Goal: Complete application form

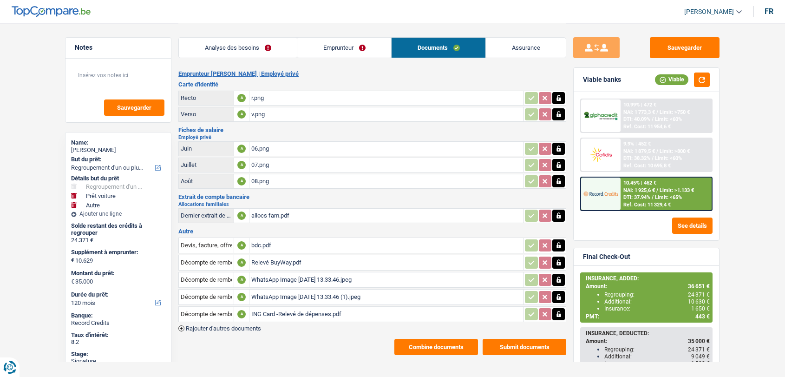
select select "refinancing"
select select "car"
select select "other"
select select "120"
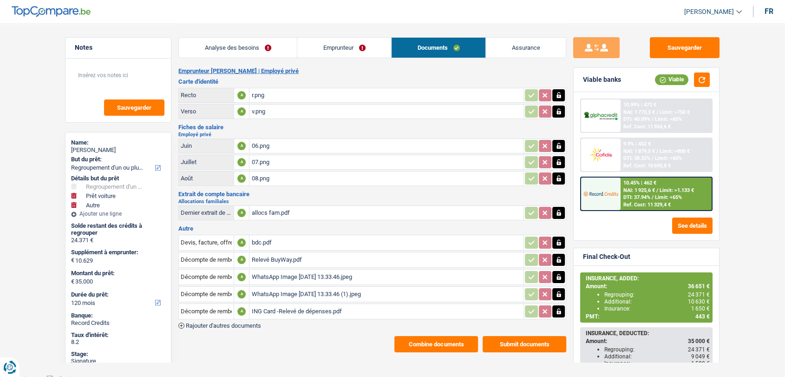
scroll to position [5, 0]
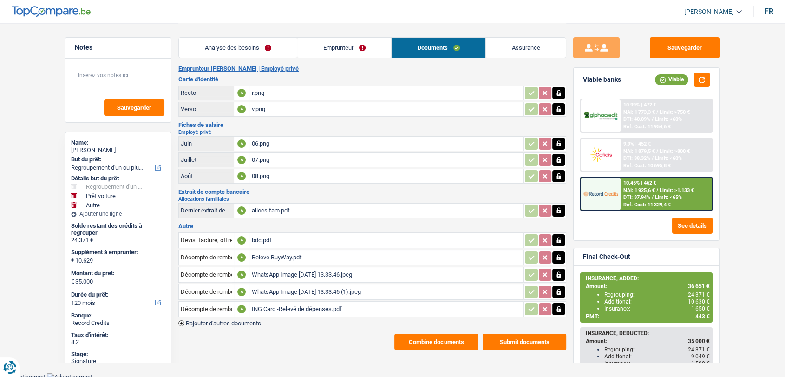
click at [274, 271] on div "WhatsApp Image 2025-09-26 at 13.33.46.jpeg" at bounding box center [386, 275] width 270 height 14
click at [273, 290] on div "WhatsApp Image 2025-09-26 at 13.33.46 (1).jpeg" at bounding box center [386, 292] width 270 height 14
click at [282, 306] on div "ING Card -Relevé de dépenses.pdf" at bounding box center [386, 309] width 270 height 14
click at [257, 321] on span "Rajouter d'autres documents" at bounding box center [223, 323] width 75 height 6
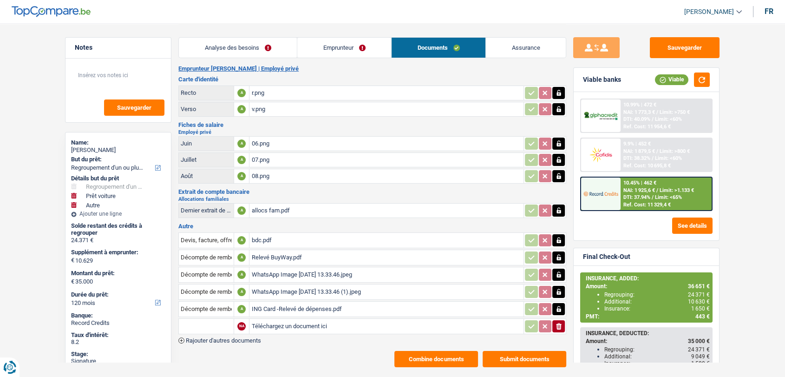
click at [258, 337] on span "Rajouter d'autres documents" at bounding box center [223, 340] width 75 height 6
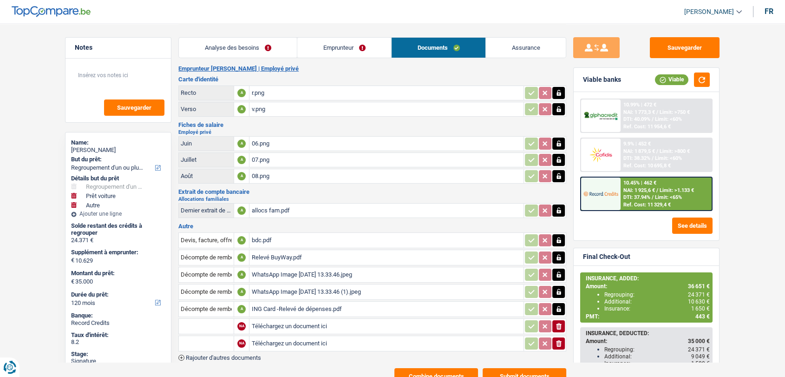
click at [283, 319] on input "Téléchargez un document ici" at bounding box center [386, 326] width 270 height 14
type input "C:\fakepath\IMG-20250927-WA0001.jpg"
click at [303, 339] on input "Téléchargez un document ici" at bounding box center [386, 343] width 270 height 14
type input "C:\fakepath\IMG-20250927-WA0003.jpg"
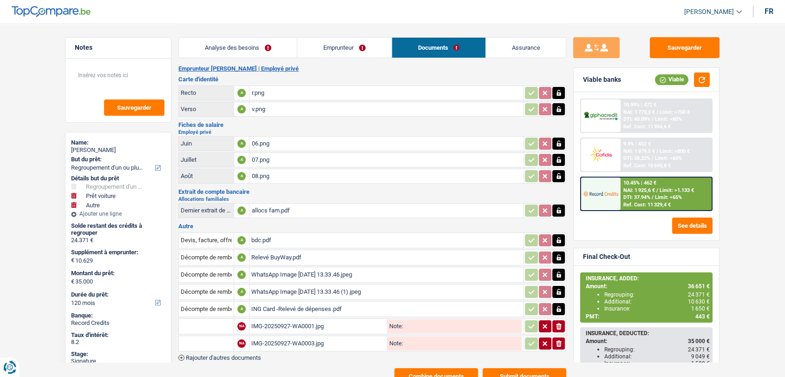
click at [220, 321] on input "text" at bounding box center [206, 326] width 51 height 15
click at [210, 339] on li "Carte bancaire" at bounding box center [231, 345] width 95 height 12
type input "Carte bancaire"
click at [210, 337] on input "text" at bounding box center [206, 343] width 51 height 15
click at [208, 356] on li "Carte bancaire" at bounding box center [231, 362] width 95 height 12
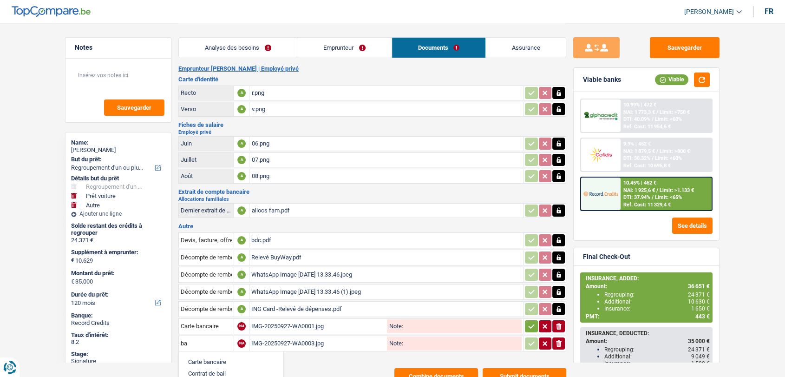
type input "Carte bancaire"
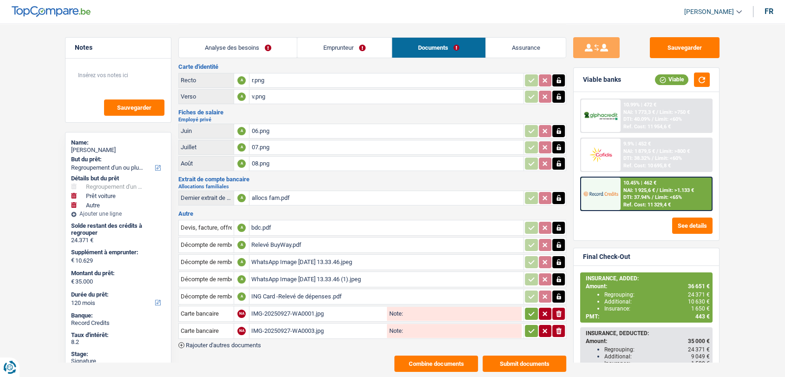
scroll to position [39, 0]
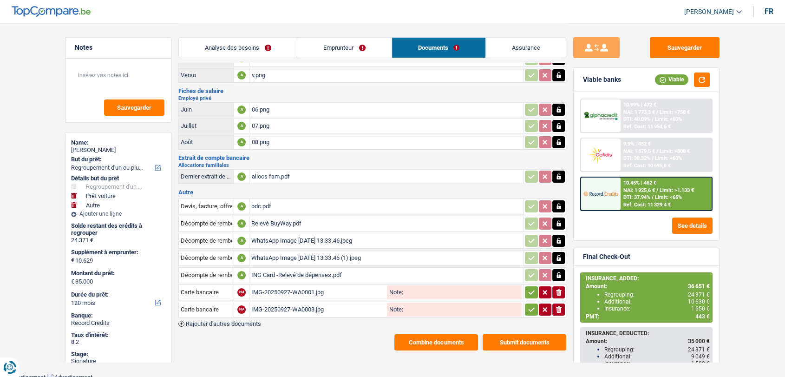
click at [533, 288] on icon "button" at bounding box center [531, 292] width 7 height 9
drag, startPoint x: 528, startPoint y: 307, endPoint x: 531, endPoint y: 298, distance: 8.8
click at [528, 305] on icon "button" at bounding box center [531, 309] width 7 height 9
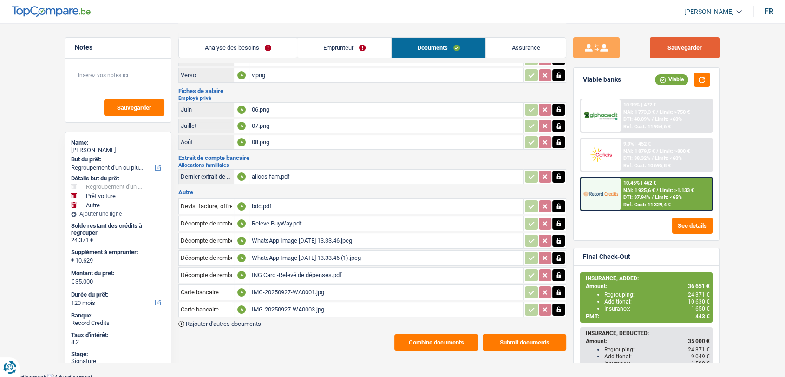
drag, startPoint x: 680, startPoint y: 48, endPoint x: 657, endPoint y: 57, distance: 24.6
click at [679, 48] on button "Sauvegarder" at bounding box center [685, 47] width 70 height 21
click at [238, 321] on span "Rajouter d'autres documents" at bounding box center [223, 324] width 75 height 6
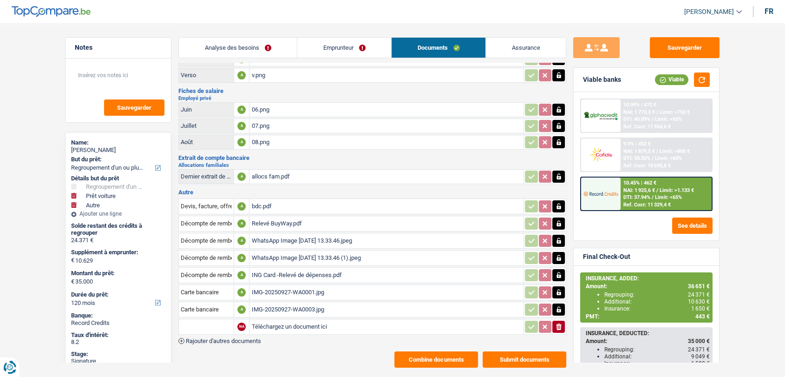
drag, startPoint x: 237, startPoint y: 333, endPoint x: 260, endPoint y: 324, distance: 24.7
click at [238, 338] on span "Rajouter d'autres documents" at bounding box center [223, 341] width 75 height 6
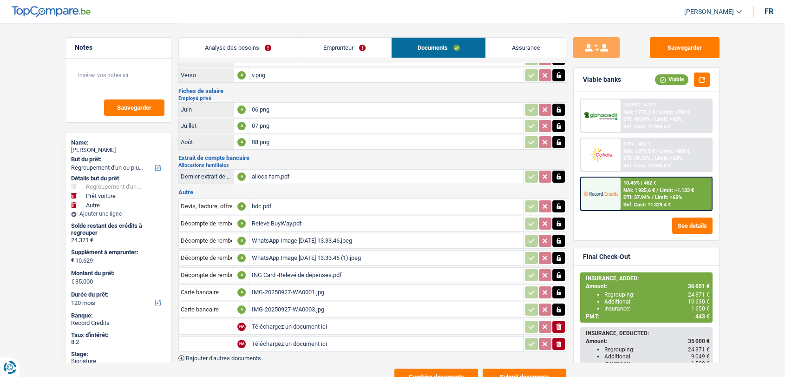
click at [268, 323] on input "Téléchargez un document ici" at bounding box center [386, 327] width 270 height 14
type input "C:\fakepath\IMG-20250927-WA0006.jpg"
click at [274, 340] on input "Téléchargez un document ici" at bounding box center [386, 344] width 270 height 14
type input "C:\fakepath\IMG-20250927-WA0004.jpg"
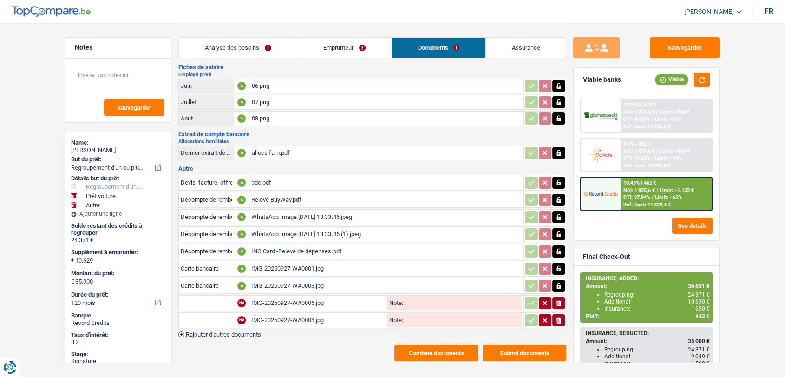
scroll to position [73, 0]
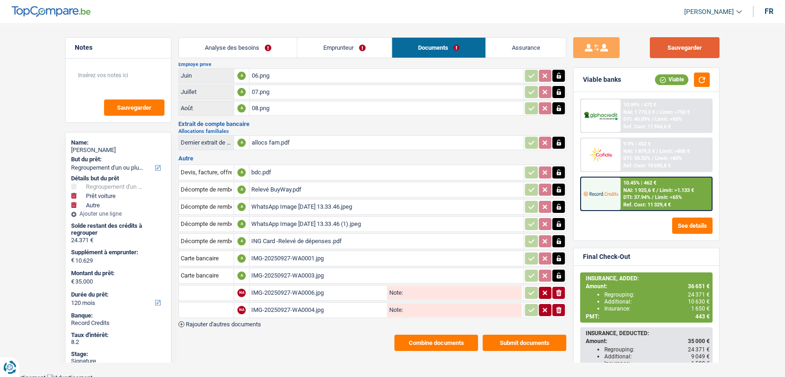
click at [699, 46] on button "Sauvegarder" at bounding box center [685, 47] width 70 height 21
click at [430, 336] on button "Combine documents" at bounding box center [437, 343] width 84 height 16
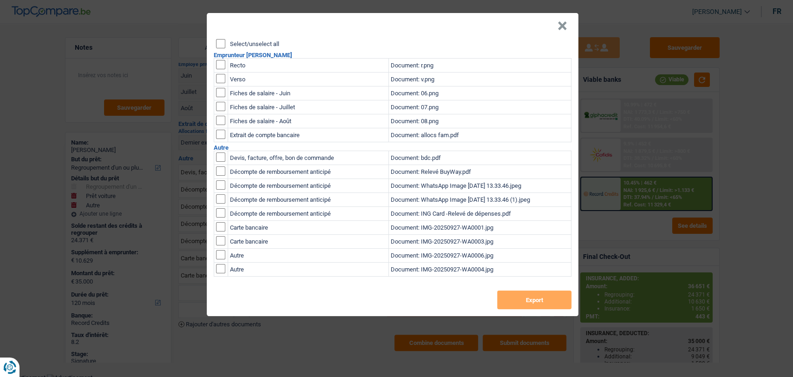
click at [556, 21] on header "×" at bounding box center [393, 26] width 372 height 26
click at [562, 27] on button "×" at bounding box center [563, 25] width 10 height 9
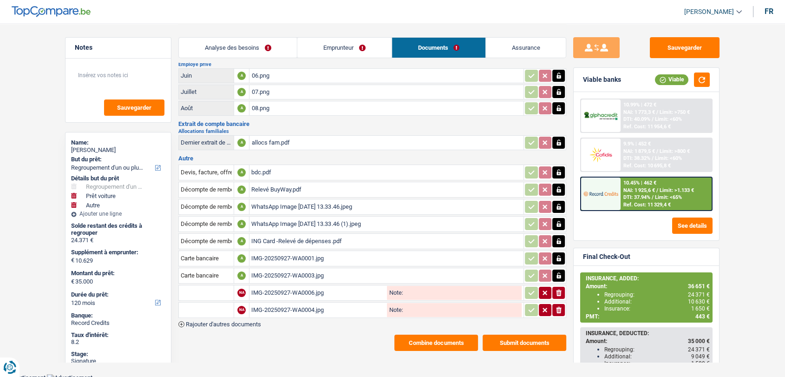
click at [260, 166] on div "bdc.pdf" at bounding box center [386, 172] width 270 height 14
click at [424, 344] on button "Combine documents" at bounding box center [437, 343] width 84 height 16
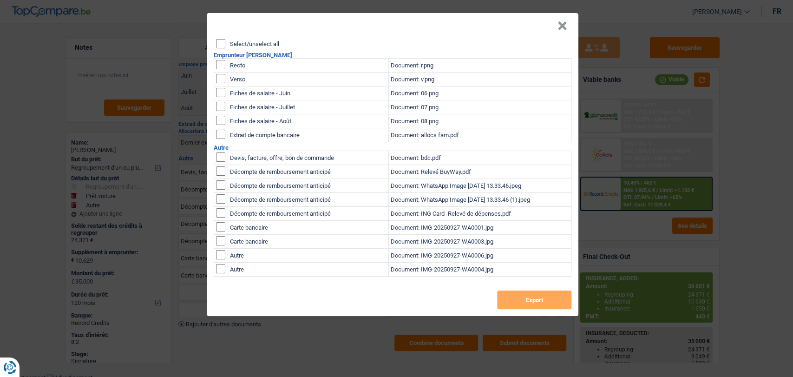
click at [224, 42] on input "Select/unselect all" at bounding box center [220, 43] width 9 height 9
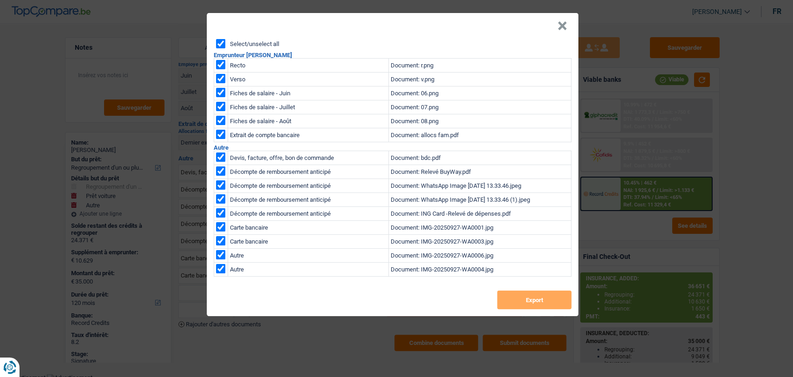
checkbox input "true"
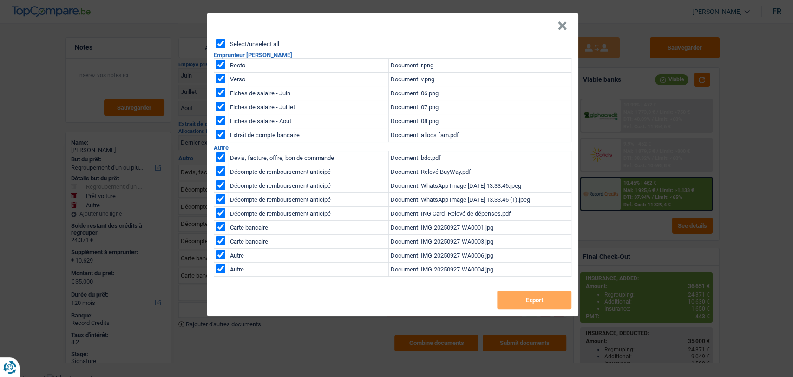
checkbox input "true"
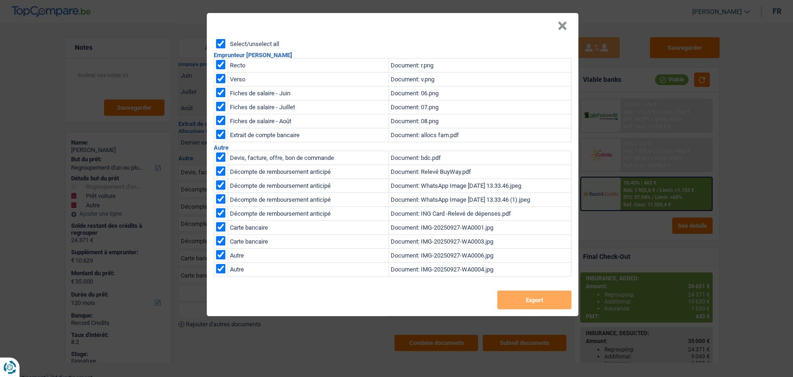
checkbox input "true"
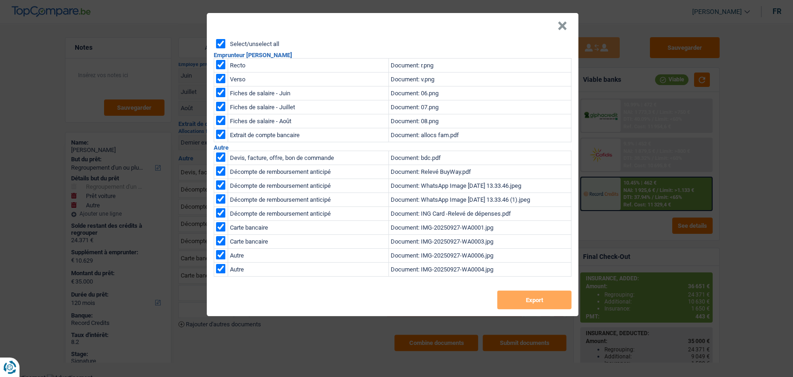
checkbox input "true"
click at [224, 155] on input "checkbox" at bounding box center [220, 156] width 9 height 9
checkbox input "false"
click at [539, 297] on button "Export" at bounding box center [534, 299] width 74 height 19
click at [566, 22] on button "×" at bounding box center [563, 25] width 10 height 9
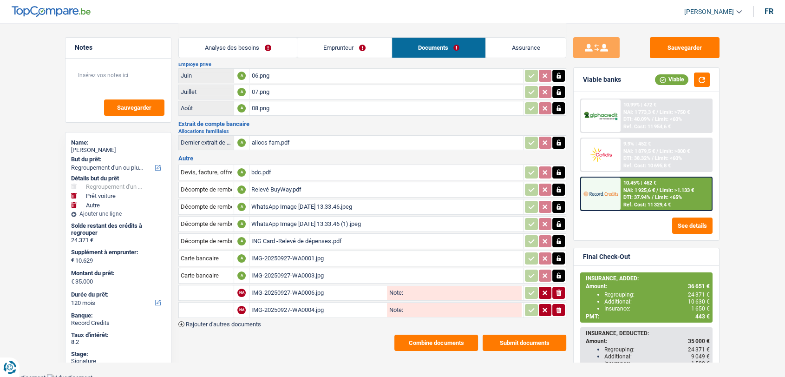
click at [231, 49] on link "Analyse des besoins" at bounding box center [238, 48] width 118 height 20
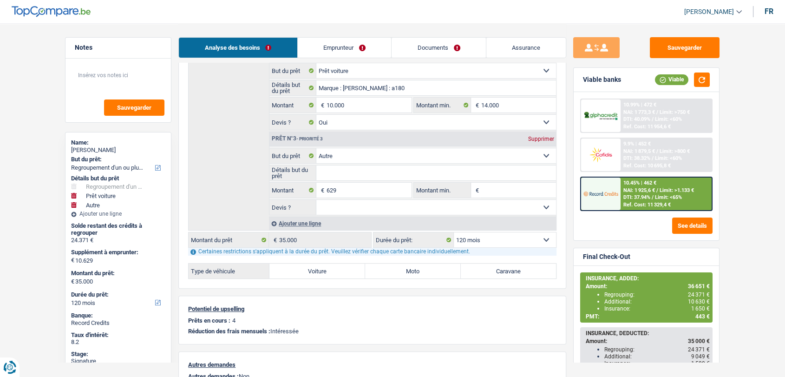
scroll to position [176, 0]
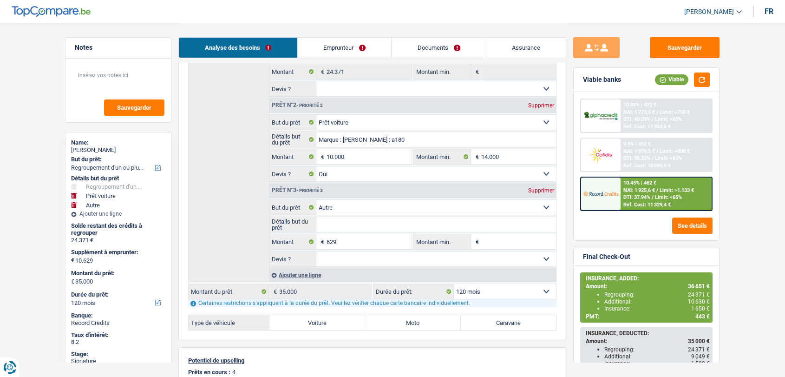
click at [630, 194] on span "DTI: 37.94%" at bounding box center [637, 197] width 27 height 6
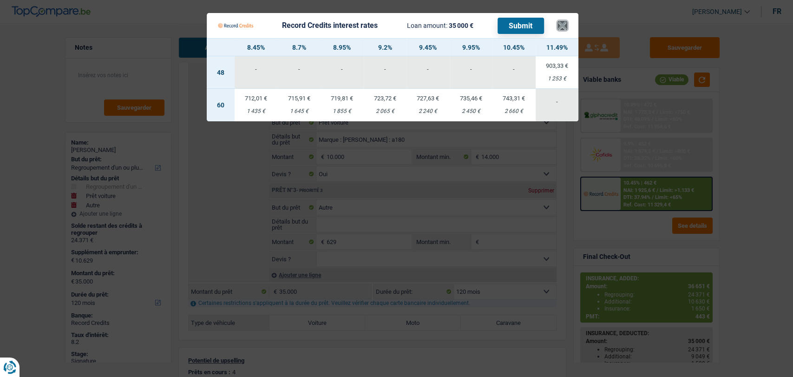
click at [559, 29] on button "×" at bounding box center [563, 25] width 10 height 9
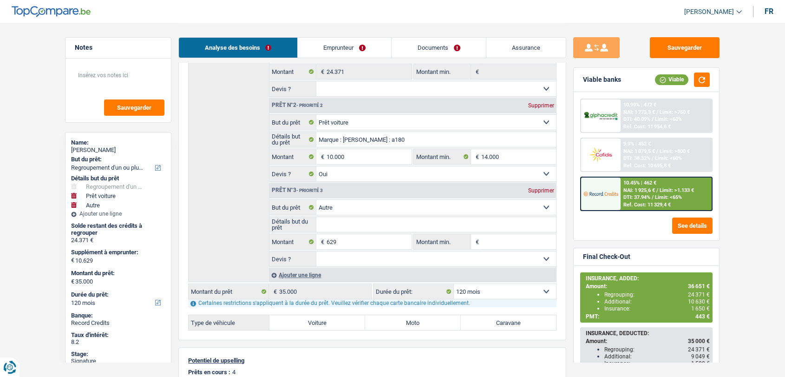
click at [663, 194] on span "Limit: <65%" at bounding box center [668, 197] width 27 height 6
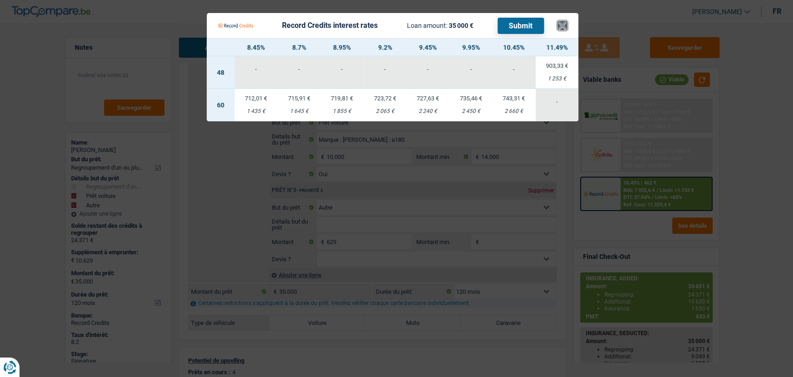
click at [563, 26] on button "×" at bounding box center [563, 25] width 10 height 9
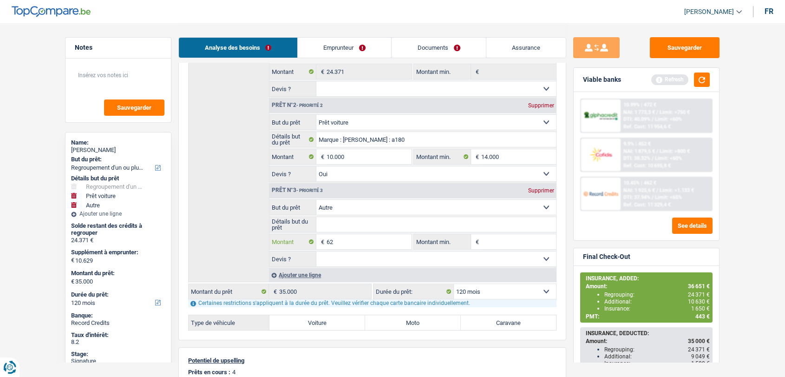
type input "6"
type input "2.287"
type input "12.287"
type input "36.658"
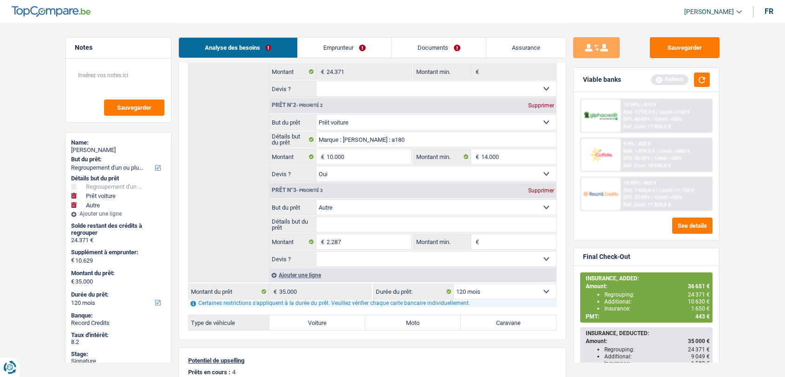
type input "36.658"
click at [230, 251] on div "Détails but du prêt Prêt n°1 - Priorité 1 Confort maison: meubles, textile, pei…" at bounding box center [372, 148] width 369 height 270
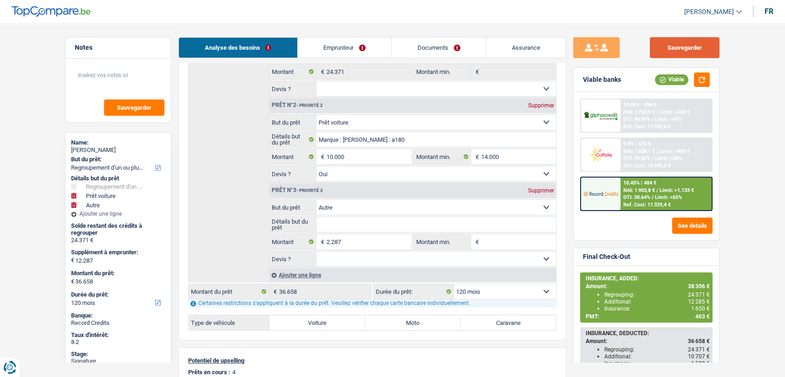
click at [678, 42] on button "Sauvegarder" at bounding box center [685, 47] width 70 height 21
click at [639, 189] on span "NAI: 1 903,8 €" at bounding box center [640, 190] width 32 height 6
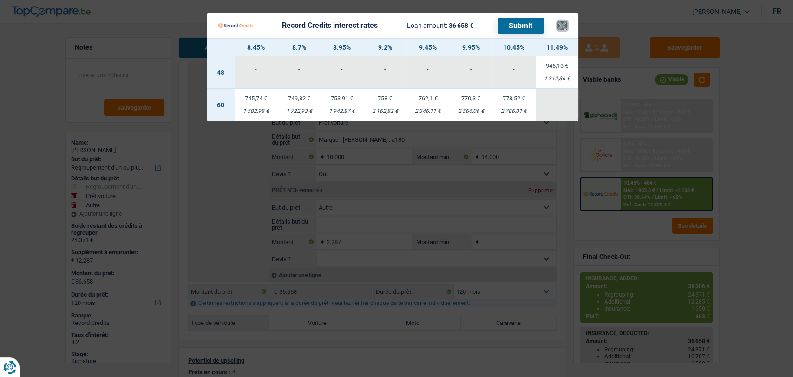
click at [566, 26] on button "×" at bounding box center [563, 25] width 10 height 9
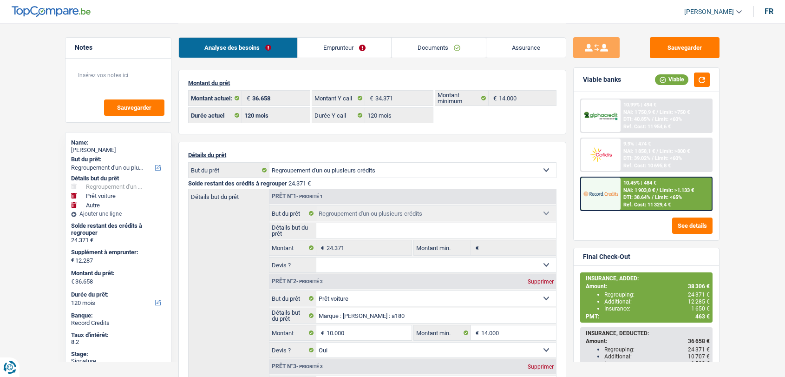
select select "refinancing"
select select "car"
select select "other"
select select "120"
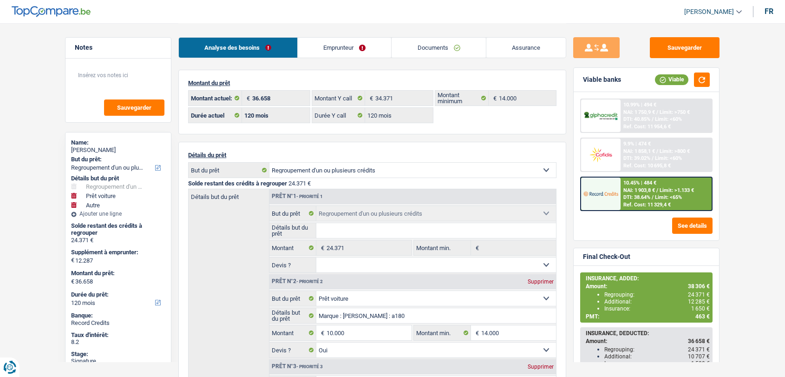
select select "120"
select select "refinancing"
select select "car"
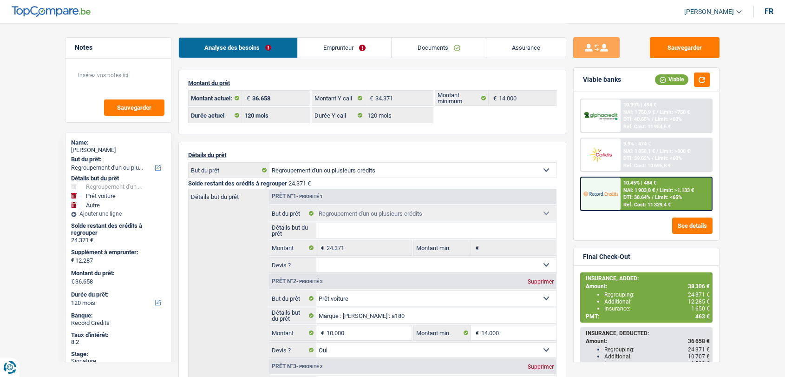
select select "yes"
select select "other"
select select "120"
select select "32"
select select "single"
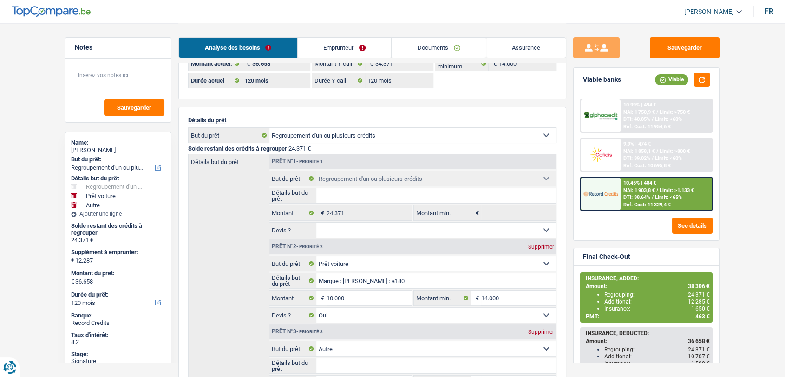
scroll to position [52, 0]
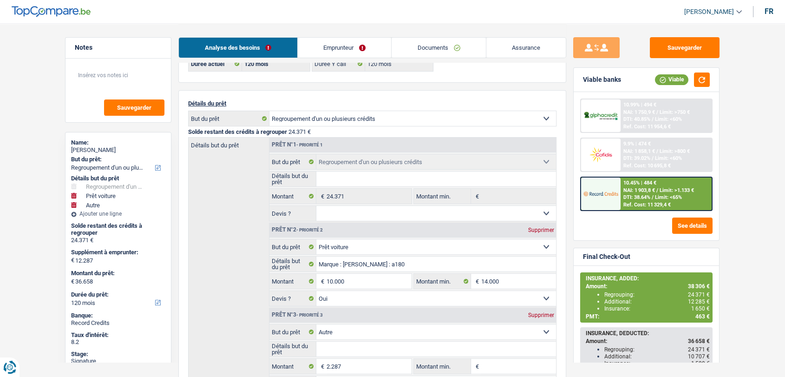
drag, startPoint x: 338, startPoint y: 49, endPoint x: 358, endPoint y: 163, distance: 115.5
click at [338, 49] on link "Emprunteur" at bounding box center [345, 48] width 94 height 20
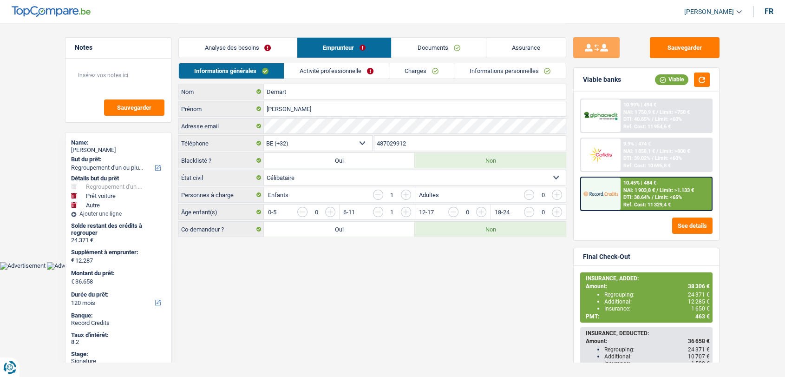
scroll to position [0, 0]
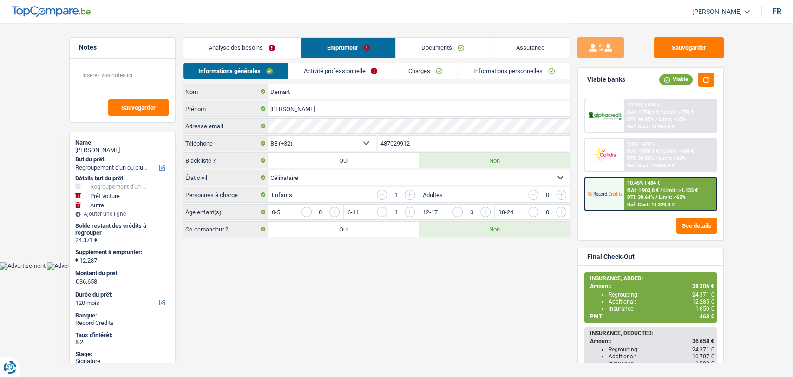
click at [260, 49] on link "Analyse des besoins" at bounding box center [242, 48] width 118 height 20
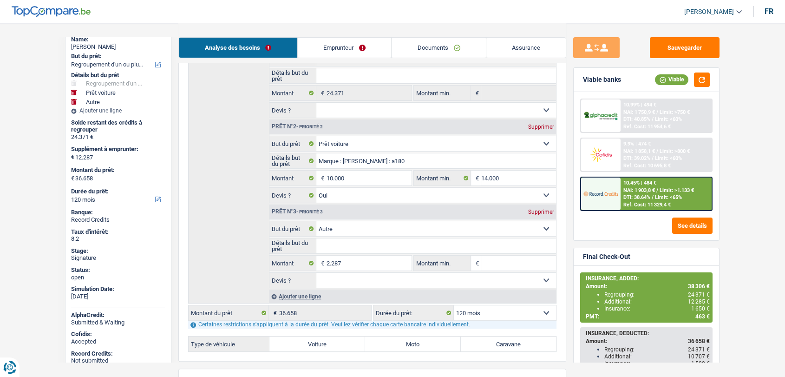
scroll to position [141, 0]
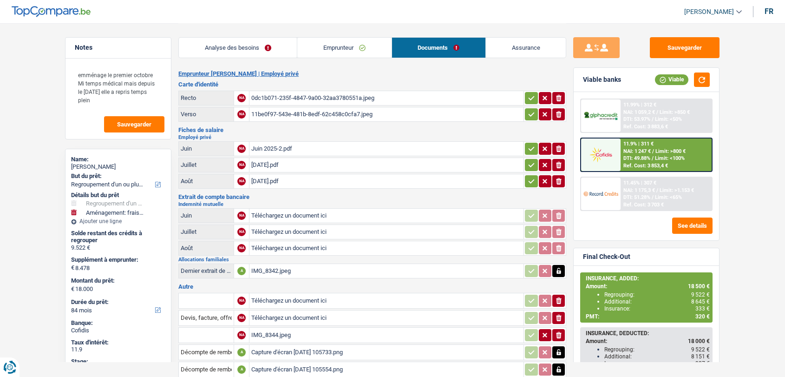
select select "refinancing"
select select "movingOrInstallation"
select select "84"
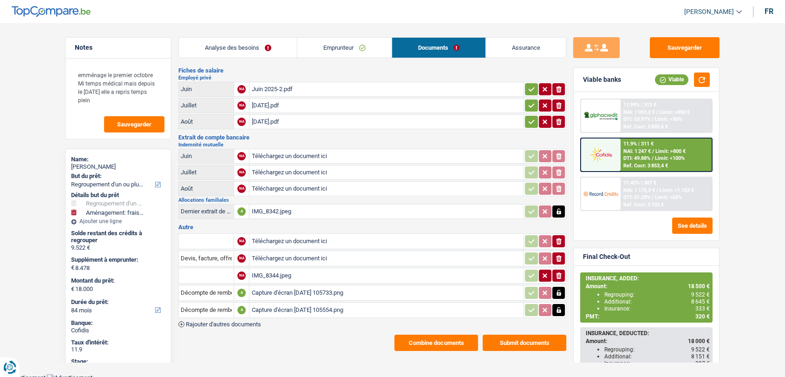
click at [556, 271] on icon "ionicons-v5-e" at bounding box center [558, 275] width 7 height 9
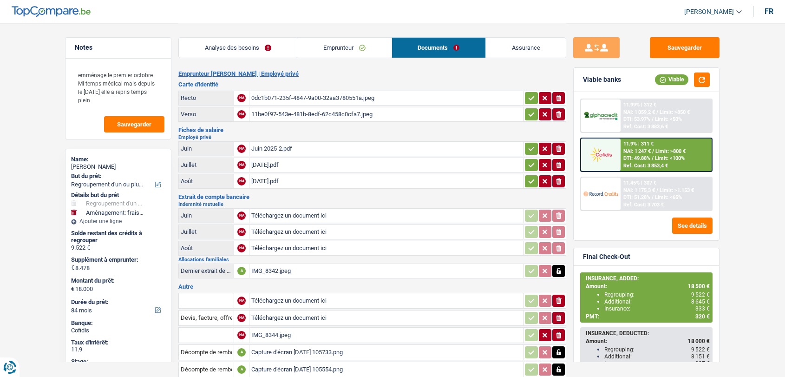
select select "refinancing"
select select "movingOrInstallation"
select select "84"
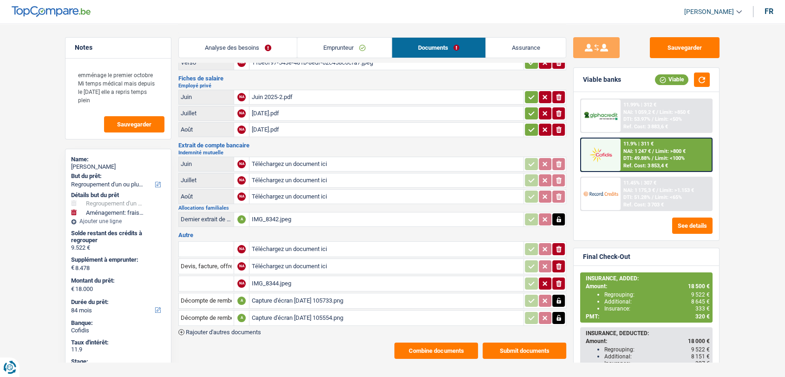
drag, startPoint x: 242, startPoint y: 326, endPoint x: 420, endPoint y: 315, distance: 178.8
click at [242, 329] on span "Rajouter d'autres documents" at bounding box center [223, 332] width 75 height 6
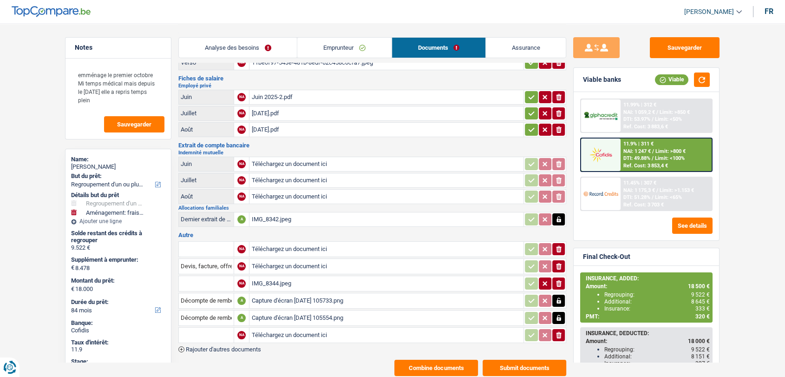
drag, startPoint x: 244, startPoint y: 344, endPoint x: 299, endPoint y: 336, distance: 55.4
click at [245, 346] on span "Rajouter d'autres documents" at bounding box center [223, 349] width 75 height 6
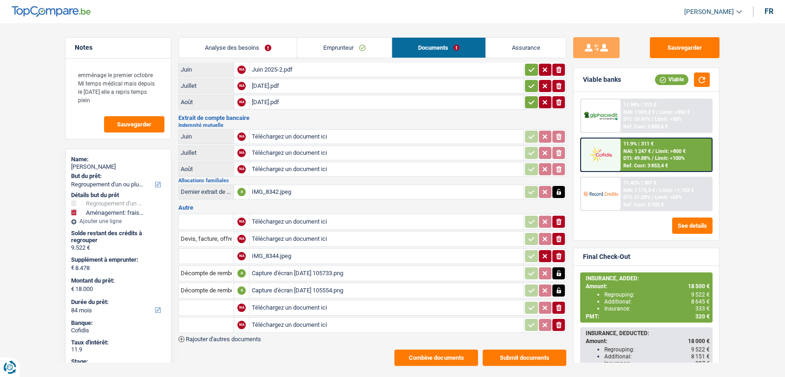
scroll to position [93, 0]
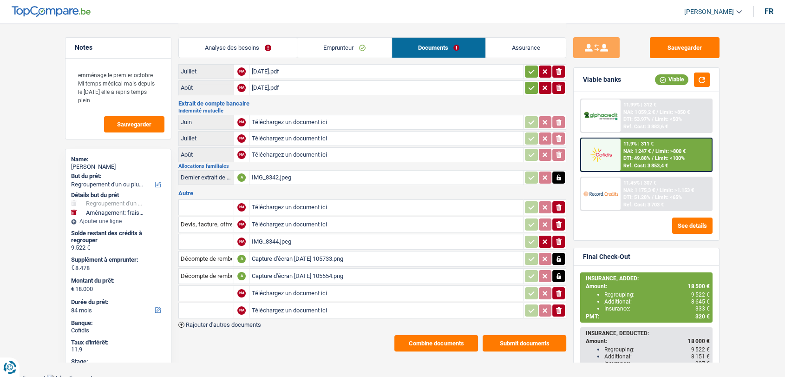
click at [286, 287] on input "Téléchargez un document ici" at bounding box center [386, 293] width 270 height 14
type input "C:\fakepath\IMG-20250927-WA0014.jpg"
click at [289, 306] on input "Téléchargez un document ici" at bounding box center [386, 310] width 270 height 14
type input "C:\fakepath\IMG-20250927-WA0020.jpg"
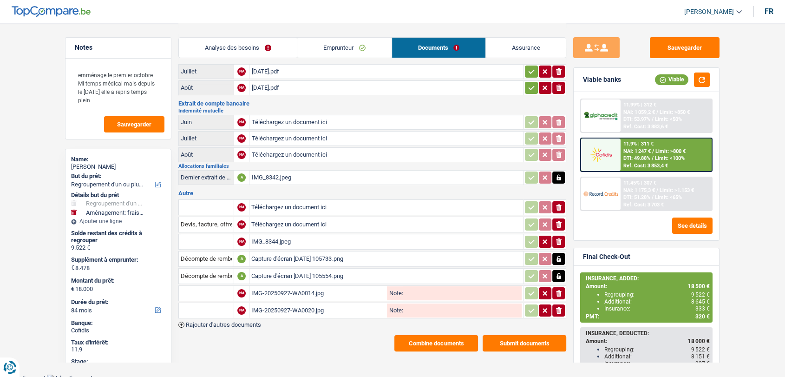
click at [218, 289] on input "text" at bounding box center [206, 293] width 51 height 15
click at [217, 307] on li "Carte bancaire" at bounding box center [231, 312] width 95 height 12
type input "Carte bancaire"
click at [215, 306] on input "text" at bounding box center [206, 310] width 51 height 15
click at [213, 323] on li "Carte bancaire" at bounding box center [231, 329] width 95 height 12
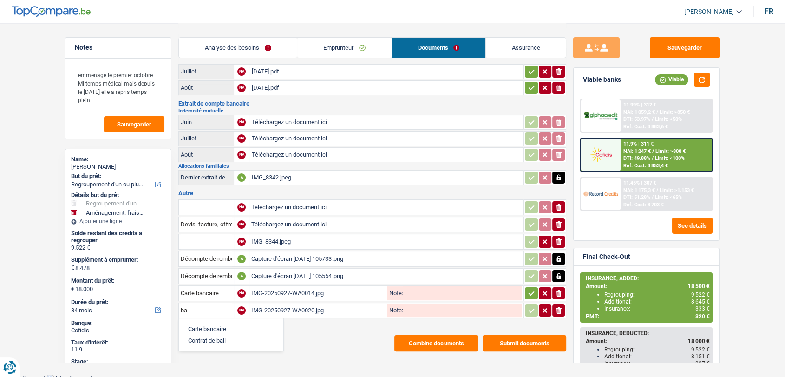
type input "Carte bancaire"
click at [250, 322] on span "Rajouter d'autres documents" at bounding box center [223, 325] width 75 height 6
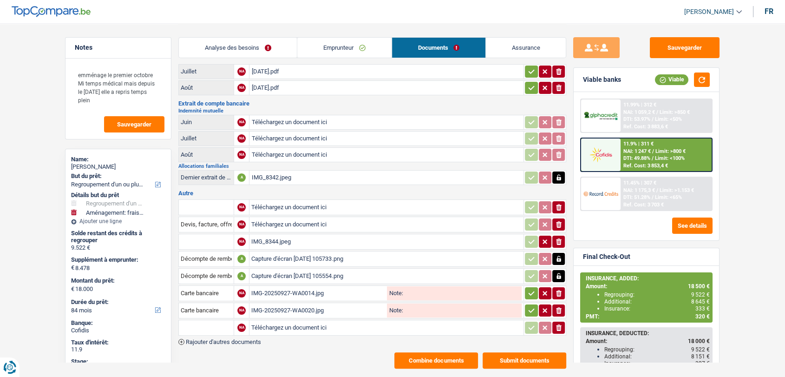
click at [273, 323] on input "Téléchargez un document ici" at bounding box center [386, 328] width 270 height 14
type input "C:\fakepath\Extrait Godart.pdf"
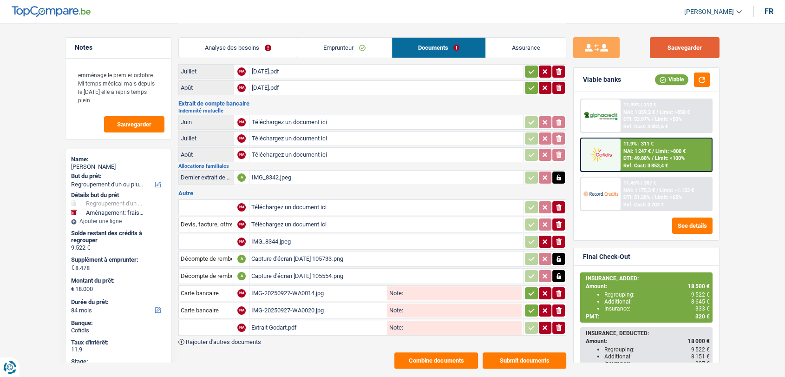
click at [667, 45] on button "Sauvegarder" at bounding box center [685, 47] width 70 height 21
click at [423, 347] on div "Emprunteur Virginie Godart | Employé privé Carte d'identité Recto NA 0dc1b071-2…" at bounding box center [372, 173] width 388 height 392
click at [425, 352] on button "Combine documents" at bounding box center [437, 360] width 84 height 16
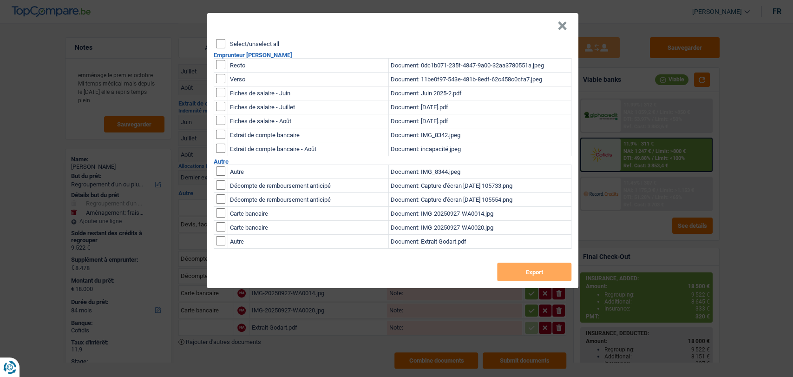
click at [223, 41] on input "Select/unselect all" at bounding box center [220, 43] width 9 height 9
checkbox input "true"
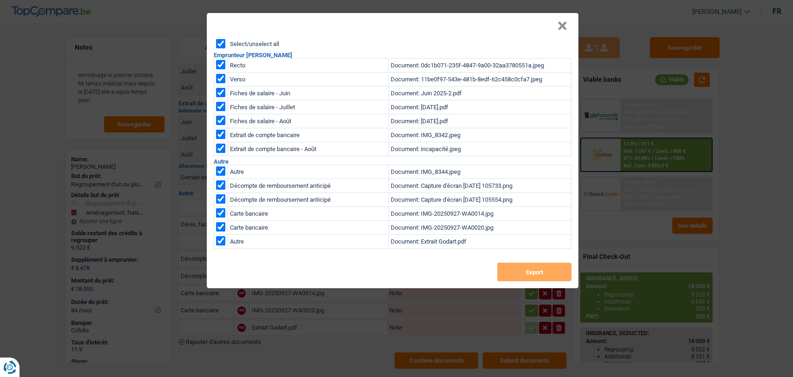
checkbox input "true"
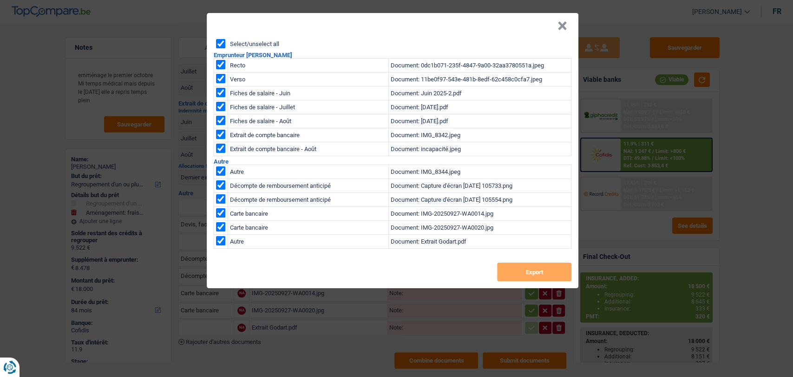
checkbox input "true"
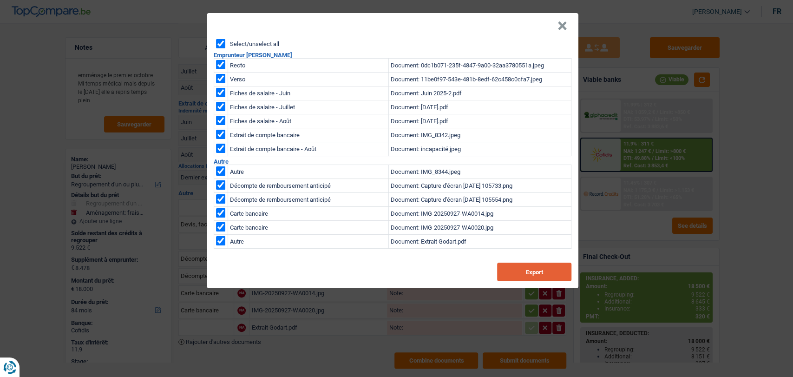
click at [506, 272] on button "Export" at bounding box center [534, 272] width 74 height 19
drag, startPoint x: 43, startPoint y: 86, endPoint x: 52, endPoint y: 68, distance: 20.0
click at [43, 84] on div "× Select/unselect all Emprunteur Virginie Godart Recto Document: 0dc1b071-235f-…" at bounding box center [396, 188] width 793 height 377
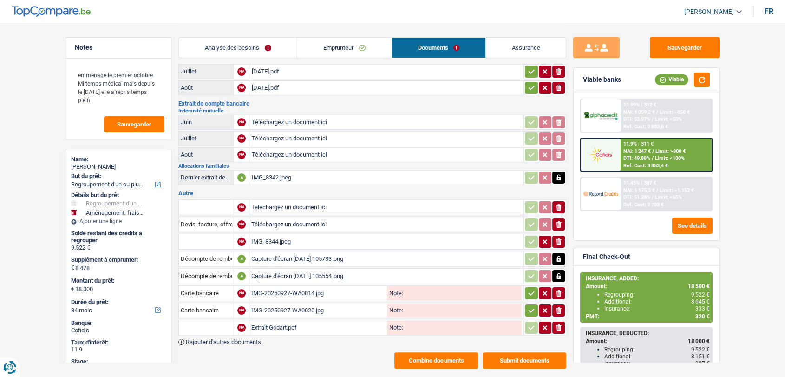
click at [226, 45] on link "Analyse des besoins" at bounding box center [238, 48] width 118 height 20
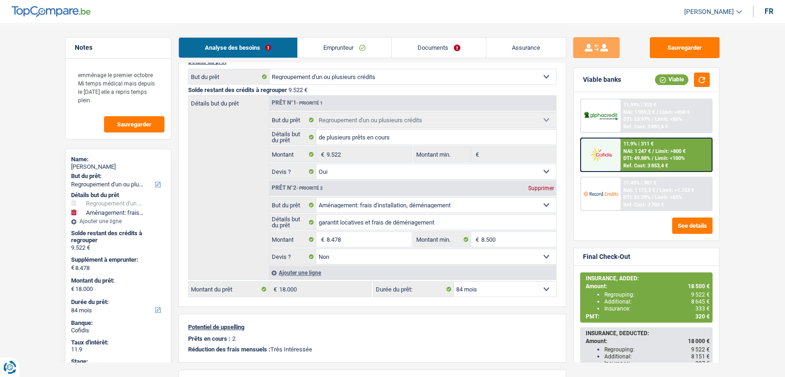
click at [305, 272] on div "Ajouter une ligne" at bounding box center [412, 272] width 287 height 13
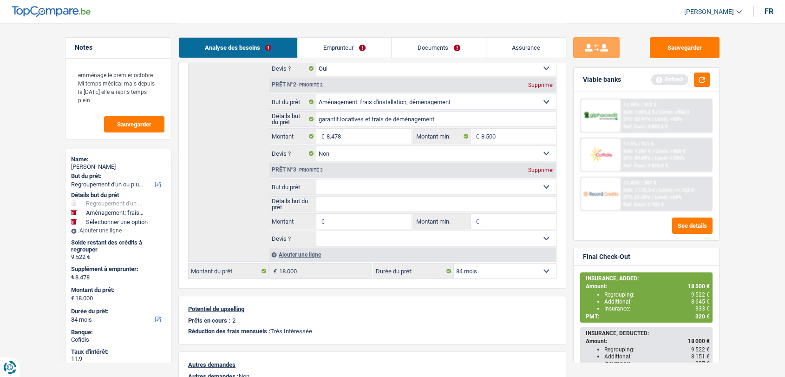
scroll to position [197, 0]
click at [331, 237] on select "Oui Non Non répondu Sélectionner une option" at bounding box center [436, 237] width 240 height 15
type input "500"
drag, startPoint x: 342, startPoint y: 183, endPoint x: 342, endPoint y: 199, distance: 16.3
click at [342, 183] on select "Confort maison: meubles, textile, peinture, électroménager, outillage non-profe…" at bounding box center [436, 186] width 240 height 15
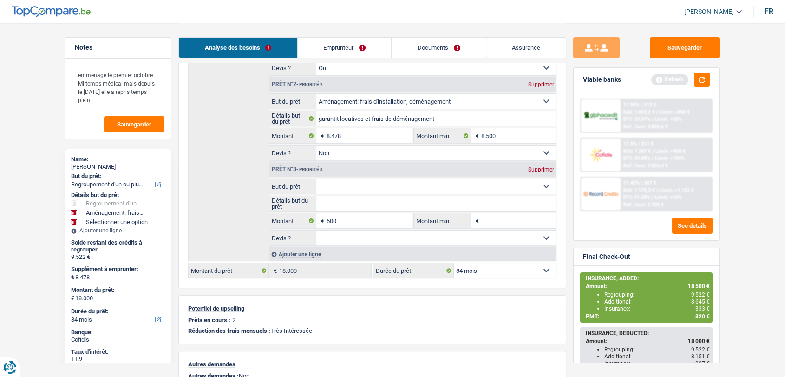
type input "8.978"
type input "18.500"
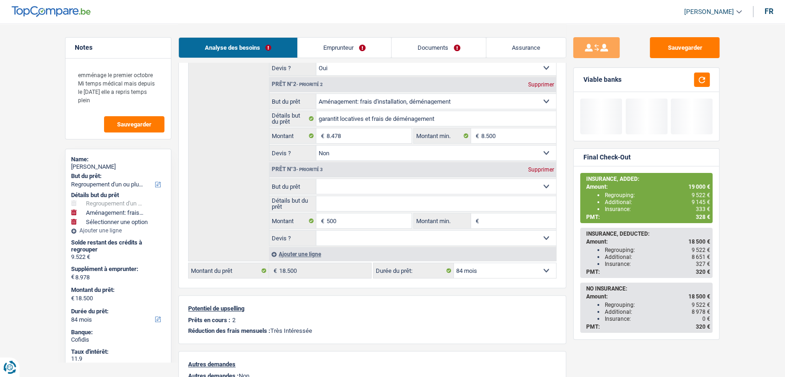
select select "other"
click at [316, 179] on select "Confort maison: meubles, textile, peinture, électroménager, outillage non-profe…" at bounding box center [436, 186] width 240 height 15
select select "other"
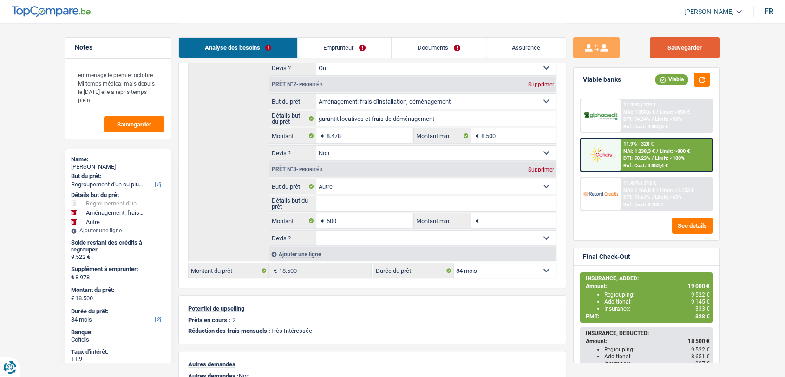
click at [683, 47] on button "Sauvegarder" at bounding box center [685, 47] width 70 height 21
click at [630, 156] on span "DTI: 50.23%" at bounding box center [637, 158] width 27 height 6
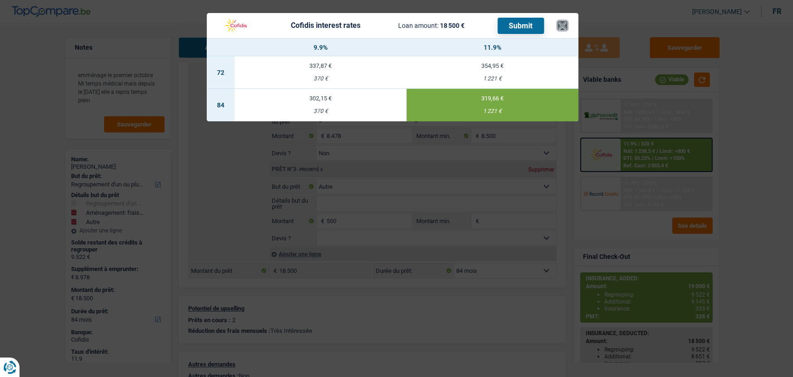
click at [564, 27] on button "×" at bounding box center [563, 25] width 10 height 9
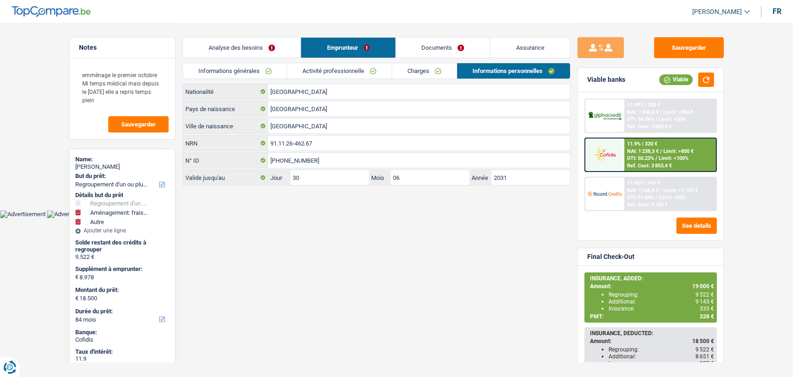
select select "refinancing"
select select "movingOrInstallation"
select select "other"
select select "84"
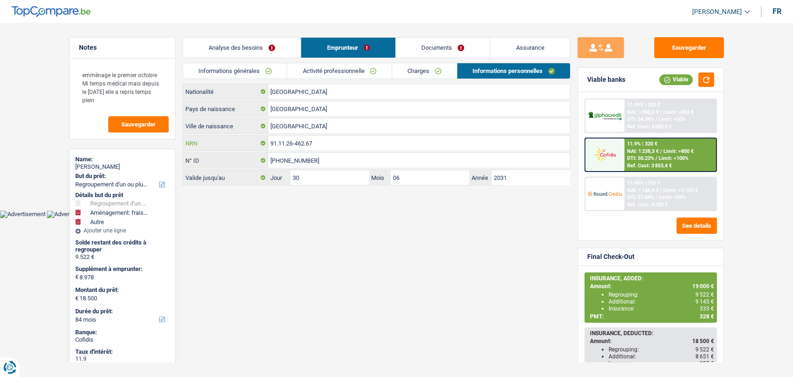
drag, startPoint x: 318, startPoint y: 141, endPoint x: 254, endPoint y: 138, distance: 63.7
click at [254, 138] on div "91.11.26-462.67 NRN" at bounding box center [376, 143] width 387 height 15
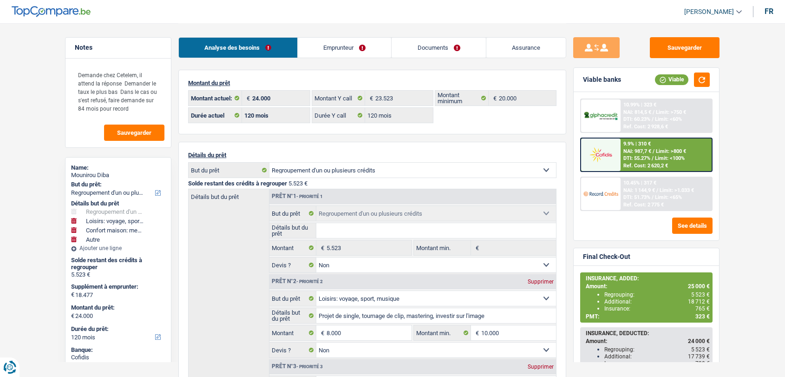
select select "refinancing"
select select "hobbies"
select select "household"
select select "other"
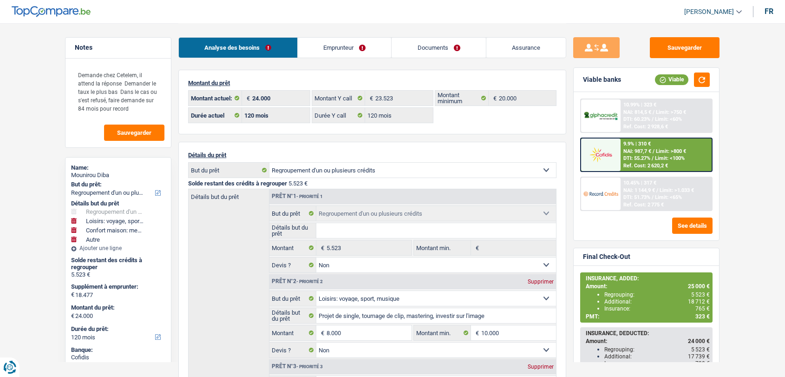
select select "120"
select select "refinancing"
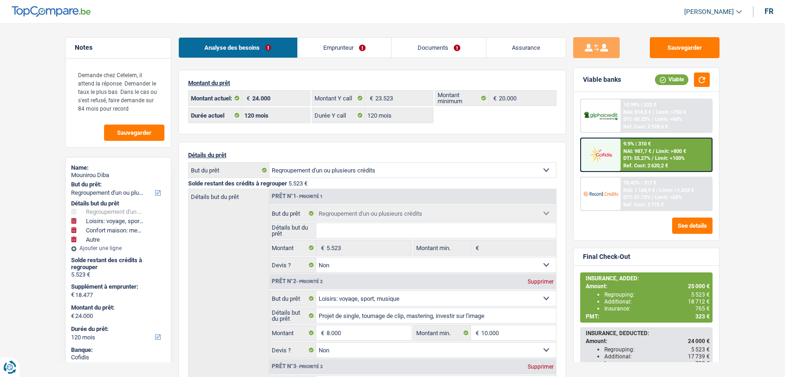
select select "false"
select select "hobbies"
select select "false"
select select "household"
select select "false"
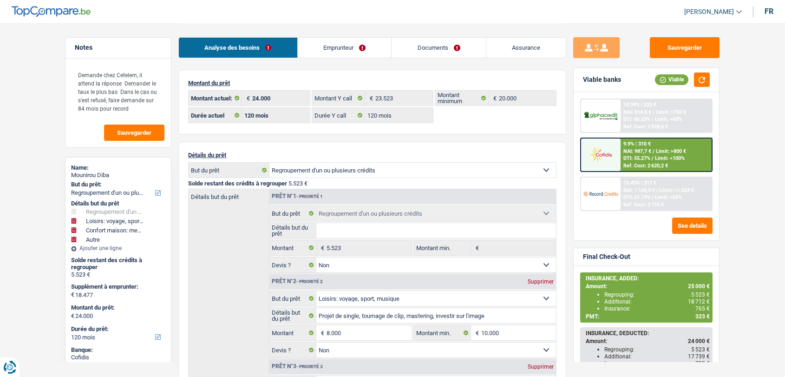
select select "other"
select select "120"
click at [443, 47] on link "Documents" at bounding box center [439, 48] width 94 height 20
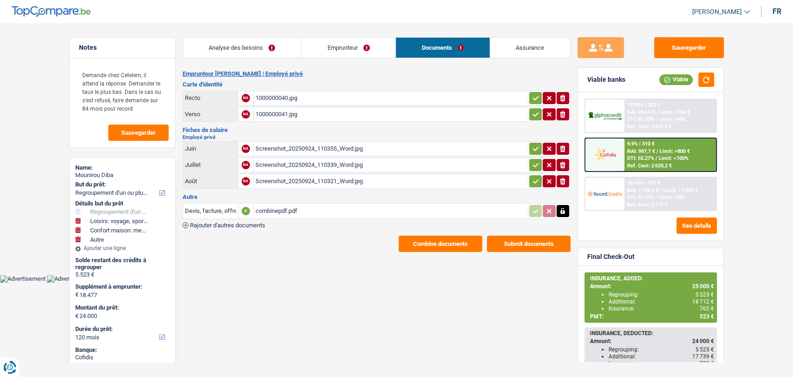
click at [20, 105] on main "Notes Demande chez Cetelem, il attend la réponse Demander le taux le plus bas D…" at bounding box center [396, 137] width 793 height 275
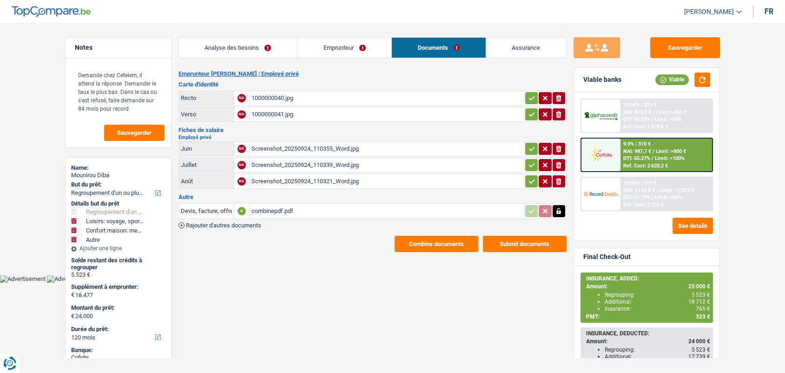
click at [234, 222] on span "Rajouter d'autres documents" at bounding box center [223, 225] width 75 height 6
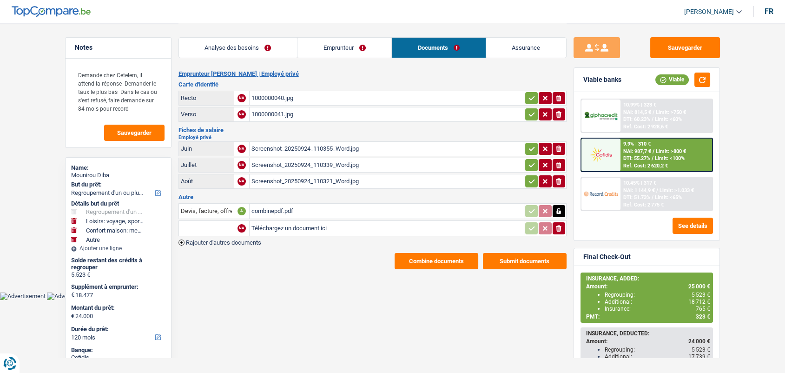
click at [242, 243] on span "Rajouter d'autres documents" at bounding box center [223, 242] width 75 height 6
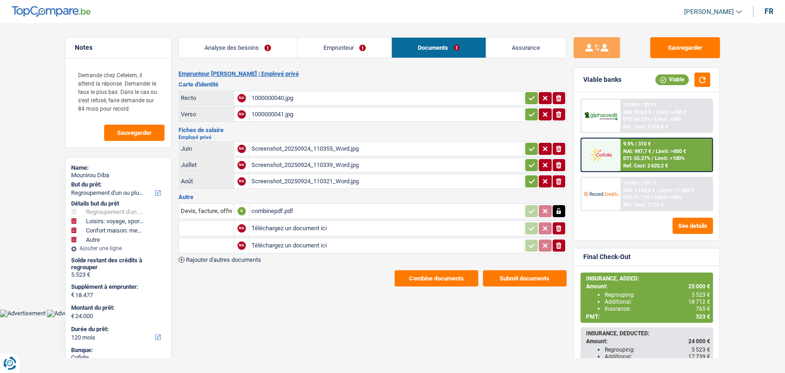
drag, startPoint x: 246, startPoint y: 257, endPoint x: 273, endPoint y: 227, distance: 40.5
click at [247, 257] on span "Rajouter d'autres documents" at bounding box center [223, 260] width 75 height 6
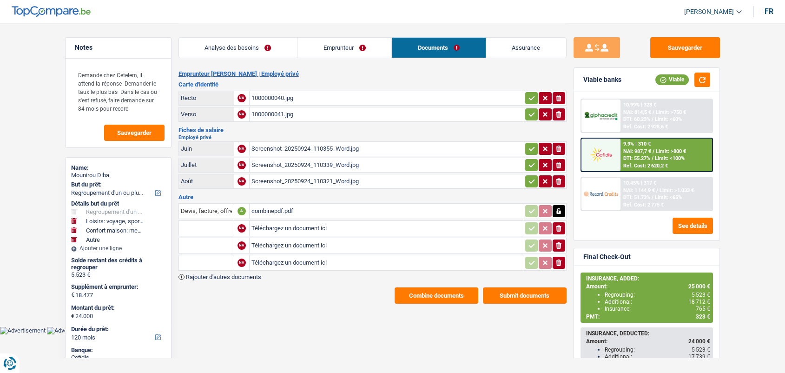
click at [279, 227] on input "Téléchargez un document ici" at bounding box center [386, 228] width 270 height 14
type input "C:\fakepath\Cetelem.pdf"
click at [284, 243] on input "Téléchargez un document ici" at bounding box center [386, 245] width 270 height 14
type input "C:\fakepath\BuyWay1.pdf"
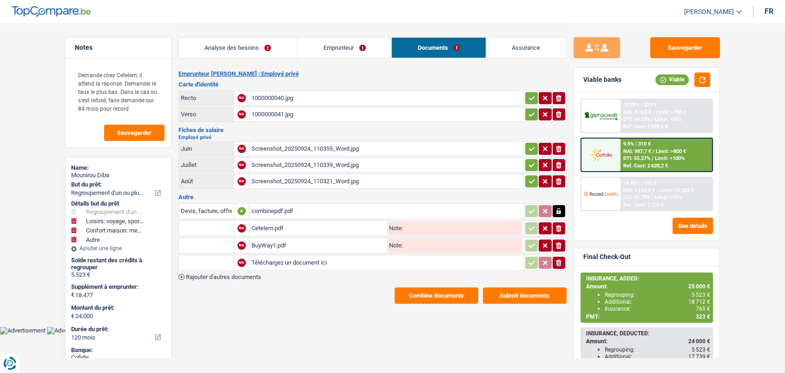
click at [283, 259] on input "Téléchargez un document ici" at bounding box center [386, 263] width 270 height 14
type input "C:\fakepath\BuyWay2.pdf"
click at [211, 226] on input "text" at bounding box center [206, 228] width 51 height 15
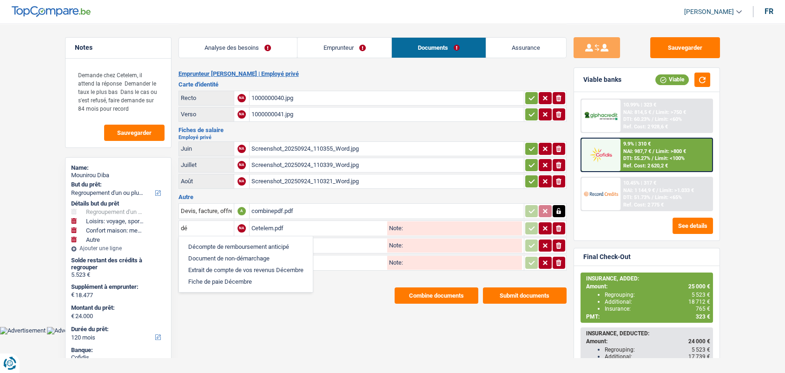
click at [208, 243] on li "Décompte de remboursement anticipé" at bounding box center [246, 247] width 125 height 12
type input "Décompte de remboursement anticipé"
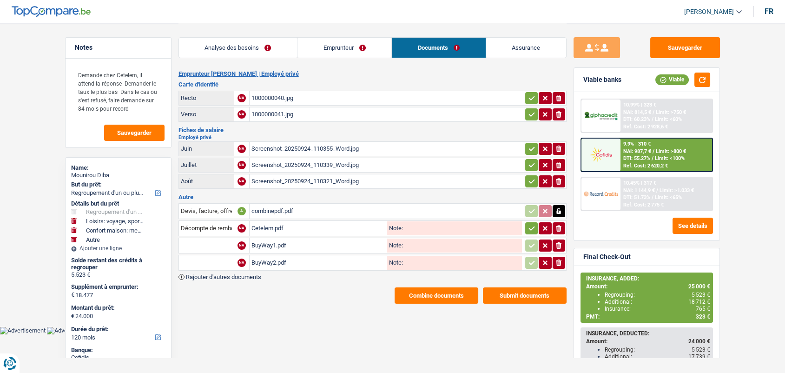
click at [204, 244] on input "text" at bounding box center [206, 245] width 51 height 15
click at [200, 259] on li "Décompte de remboursement anticipé" at bounding box center [246, 264] width 125 height 12
type input "Décompte de remboursement anticipé"
click at [199, 258] on input "text" at bounding box center [206, 262] width 51 height 15
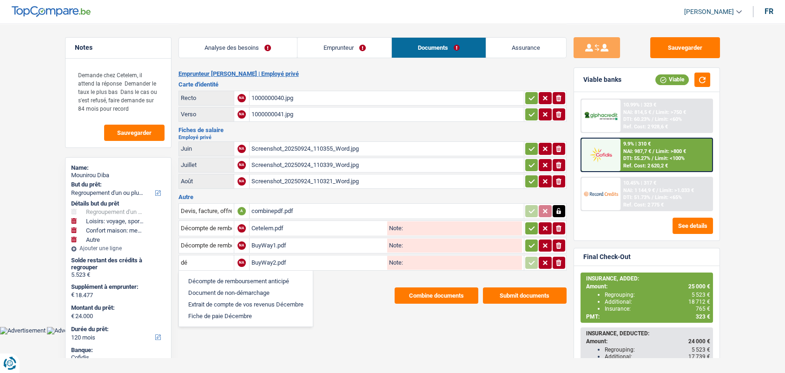
click at [198, 276] on li "Décompte de remboursement anticipé" at bounding box center [246, 281] width 125 height 12
type input "Décompte de remboursement anticipé"
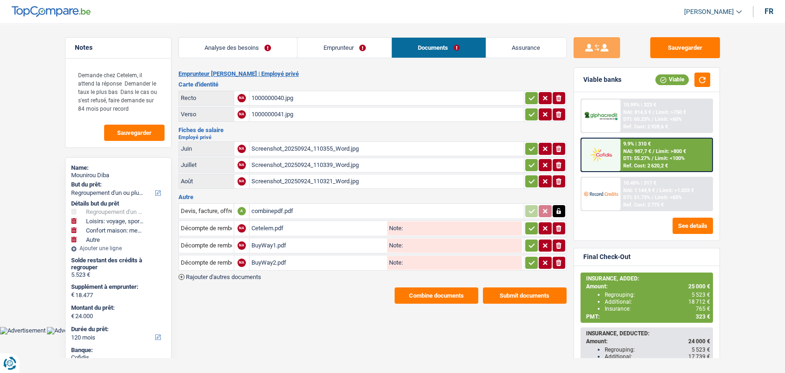
drag, startPoint x: 533, startPoint y: 226, endPoint x: 526, endPoint y: 239, distance: 15.4
click at [533, 225] on icon "button" at bounding box center [531, 228] width 7 height 9
click at [526, 242] on button "button" at bounding box center [531, 245] width 13 height 12
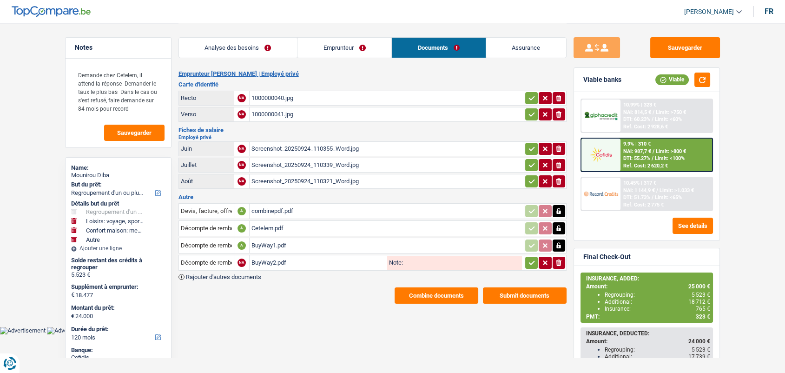
click at [530, 258] on icon "button" at bounding box center [531, 262] width 7 height 9
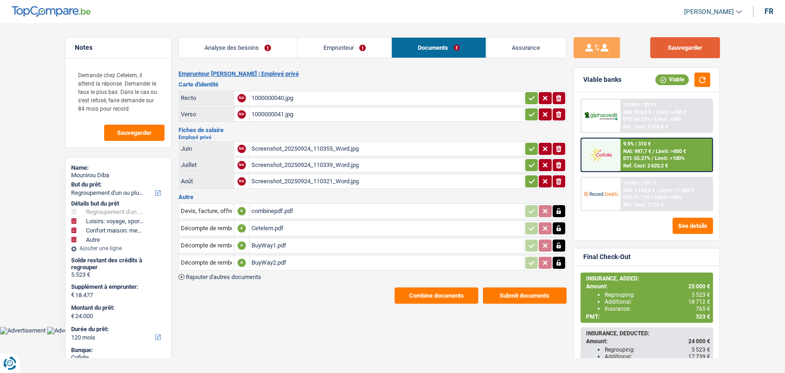
click at [681, 51] on button "Sauvegarder" at bounding box center [685, 47] width 70 height 21
click at [414, 288] on button "Combine documents" at bounding box center [437, 295] width 84 height 16
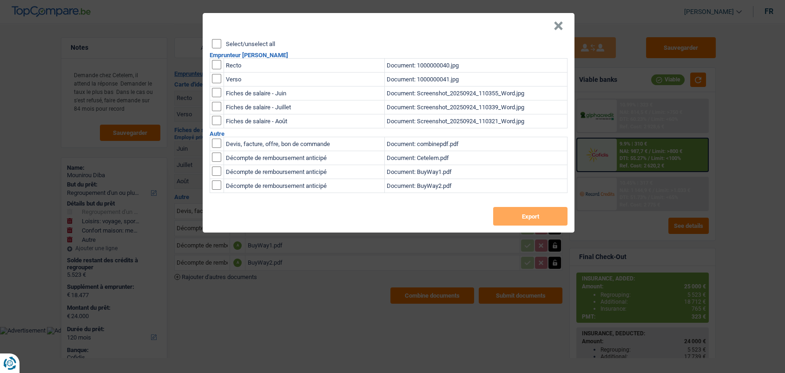
click at [218, 44] on input "Select/unselect all" at bounding box center [216, 43] width 9 height 9
checkbox input "true"
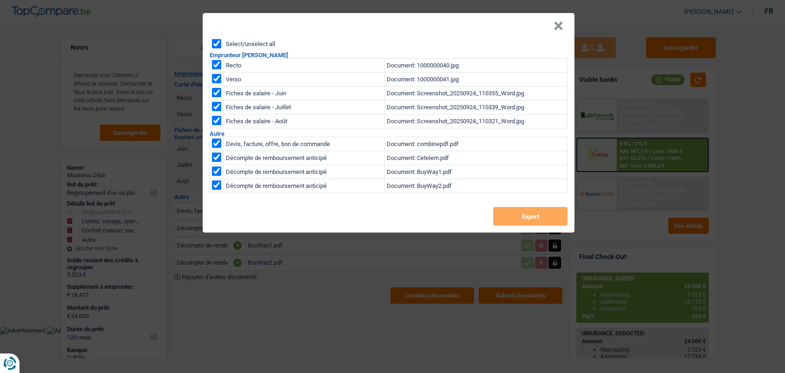
checkbox input "true"
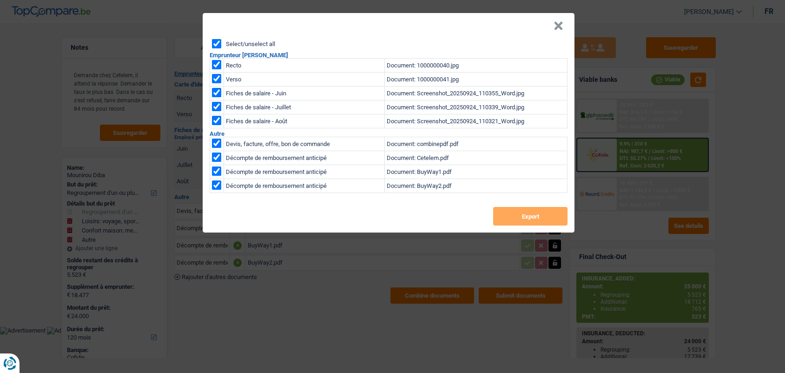
checkbox input "true"
click at [522, 212] on button "Export" at bounding box center [530, 216] width 74 height 19
drag, startPoint x: 487, startPoint y: 1, endPoint x: 519, endPoint y: 3, distance: 31.7
click at [487, 0] on div "× Select/unselect all Emprunteur Mounirou Diba Recto Document: 1000000040.jpg V…" at bounding box center [392, 186] width 785 height 373
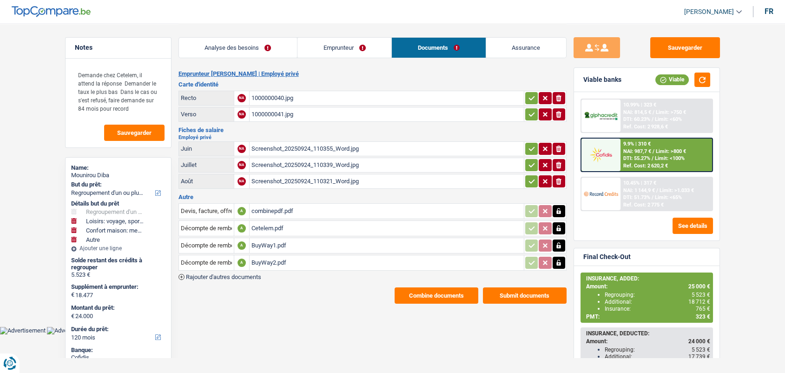
drag, startPoint x: 329, startPoint y: 52, endPoint x: 530, endPoint y: 86, distance: 203.7
click at [329, 52] on link "Emprunteur" at bounding box center [344, 48] width 94 height 20
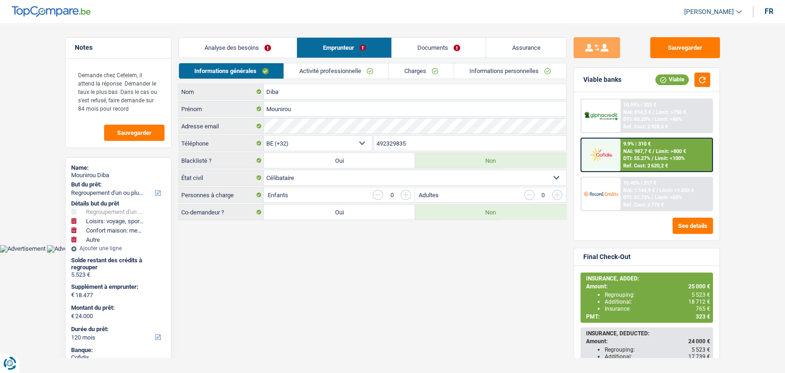
click at [518, 74] on link "Informations personnelles" at bounding box center [510, 70] width 112 height 15
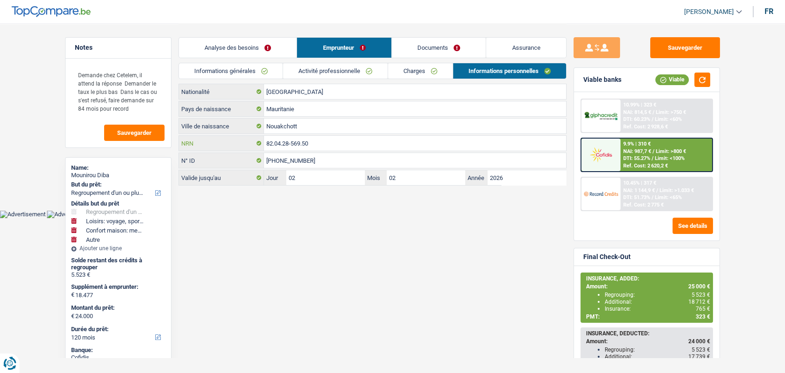
drag, startPoint x: 299, startPoint y: 143, endPoint x: 284, endPoint y: 142, distance: 14.9
click at [257, 140] on div "82.04.28-569.50 NRN" at bounding box center [372, 143] width 387 height 15
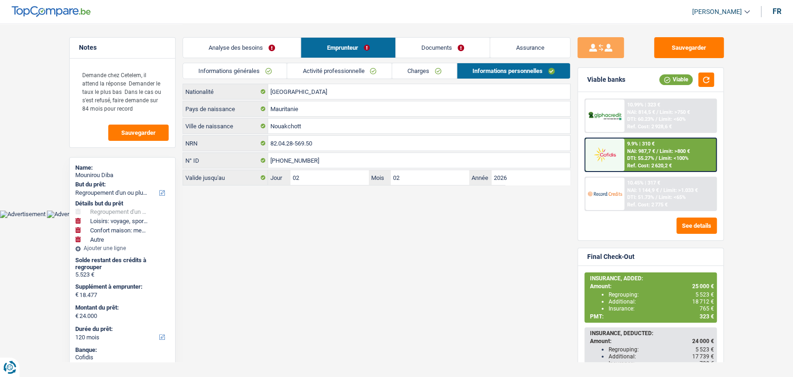
click at [693, 58] on div "Sauvegarder Viable banks Viable 10.99% | 323 € NAI: 814,5 € / Limit: >750 € DTI…" at bounding box center [651, 199] width 160 height 325
click at [692, 52] on button "Sauvegarder" at bounding box center [689, 47] width 70 height 21
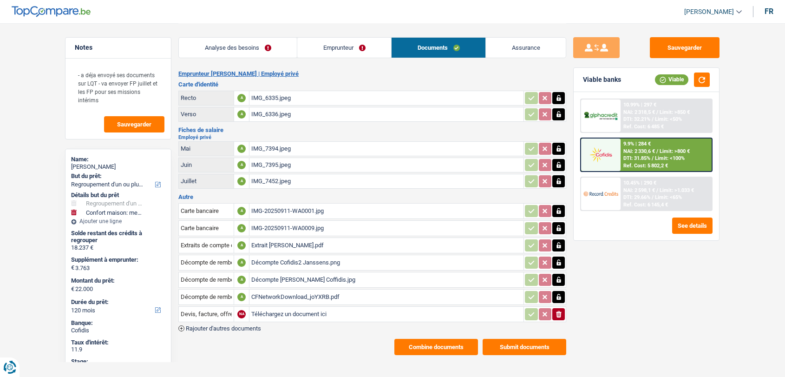
select select "refinancing"
select select "household"
select select "120"
drag, startPoint x: 253, startPoint y: 322, endPoint x: 392, endPoint y: 203, distance: 182.9
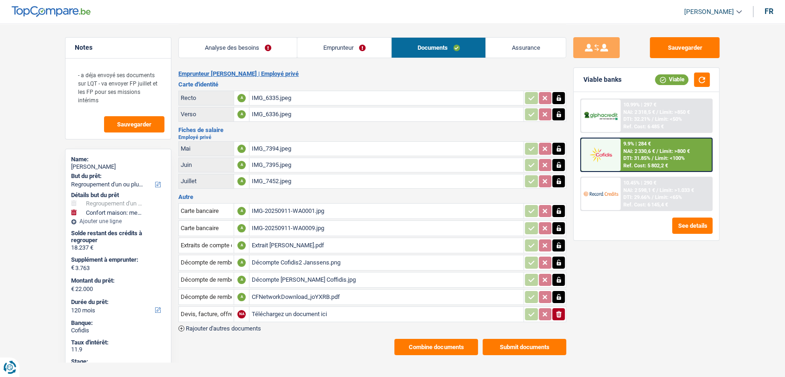
click at [253, 325] on span "Rajouter d'autres documents" at bounding box center [223, 328] width 75 height 6
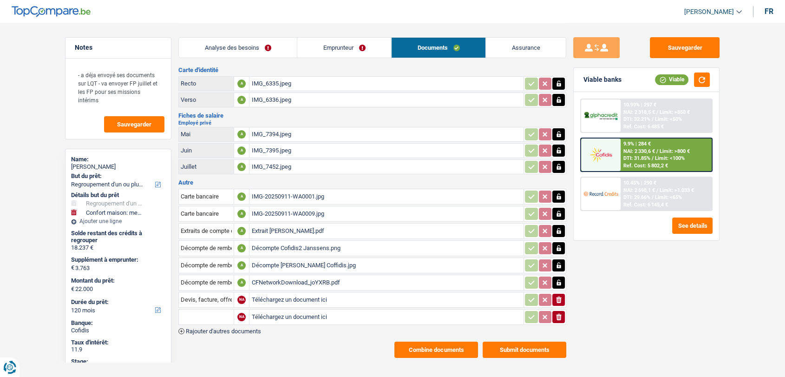
scroll to position [22, 0]
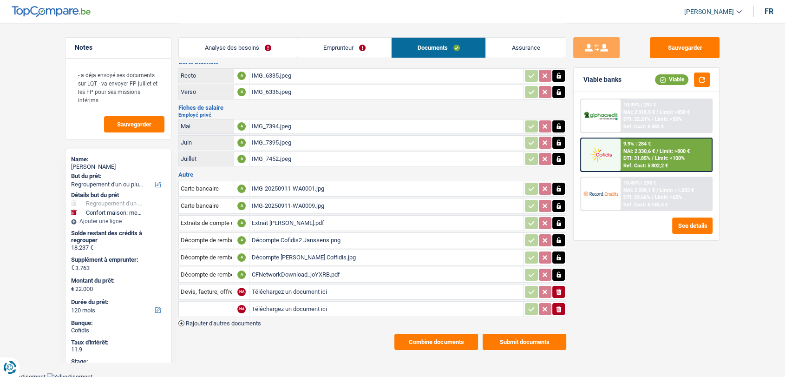
click at [274, 302] on input "Téléchargez un document ici" at bounding box center [386, 309] width 270 height 14
type input "C:\fakepath\IMG_7737.jpeg"
click at [191, 296] on td "Devis, facture, offre, bon de commande" at bounding box center [205, 292] width 55 height 16
click at [191, 303] on input "text" at bounding box center [206, 309] width 51 height 15
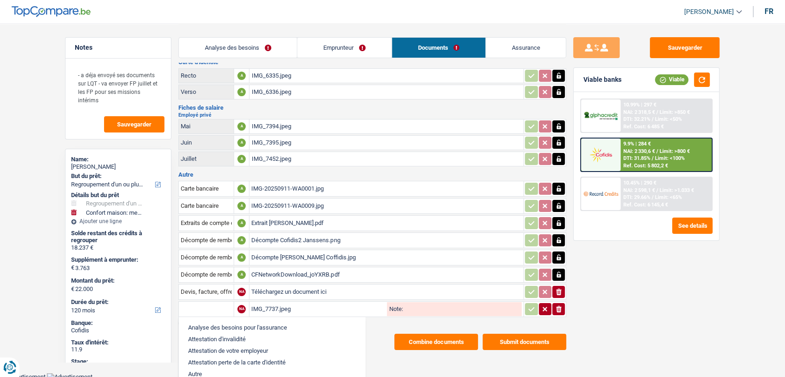
type input "a"
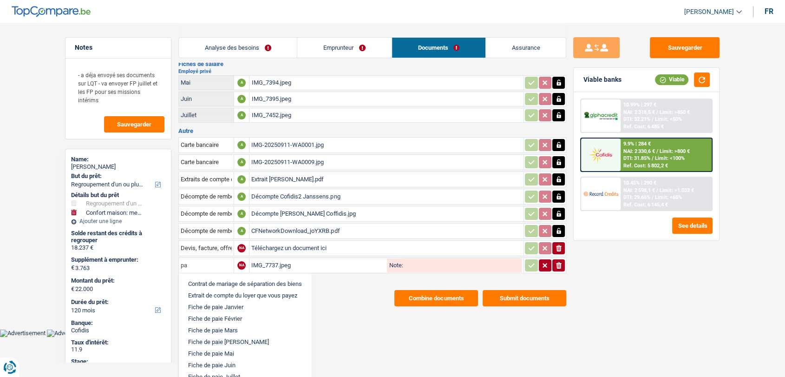
scroll to position [95, 0]
click at [204, 364] on li "Mandat de paiement" at bounding box center [245, 370] width 123 height 12
type input "Mandat de paiement"
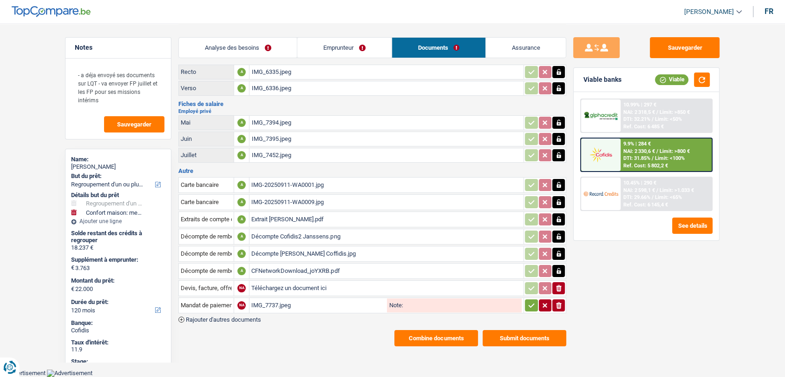
scroll to position [22, 0]
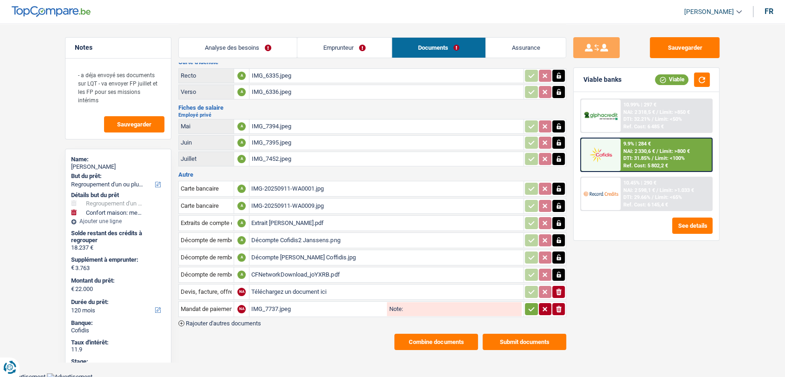
click at [528, 307] on icon "button" at bounding box center [531, 308] width 7 height 9
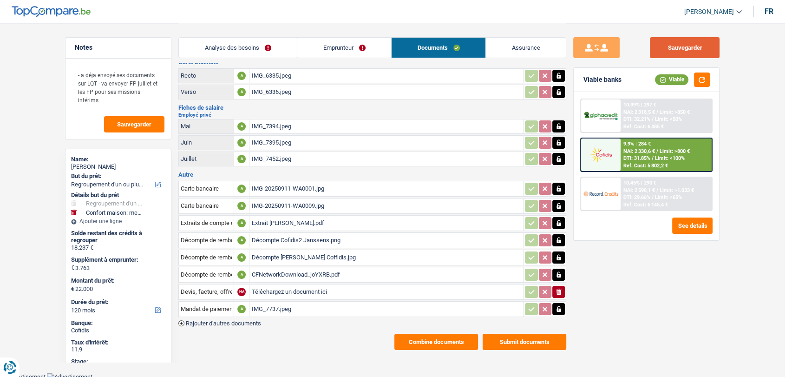
drag, startPoint x: 685, startPoint y: 45, endPoint x: 520, endPoint y: 333, distance: 332.1
click at [686, 45] on button "Sauvegarder" at bounding box center [685, 47] width 70 height 21
click at [513, 341] on button "Submit documents" at bounding box center [525, 342] width 84 height 16
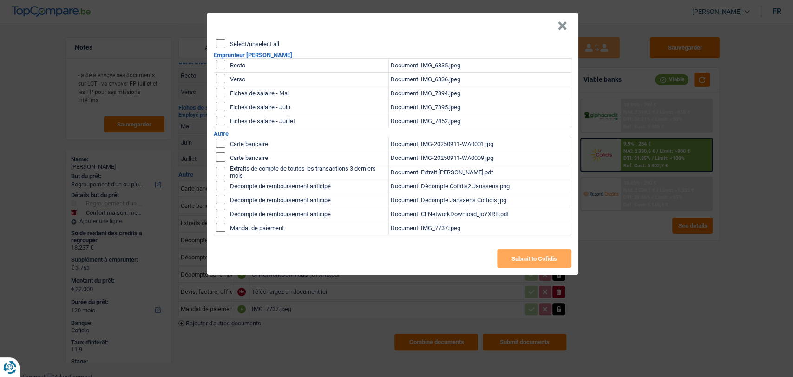
drag, startPoint x: 223, startPoint y: 230, endPoint x: 247, endPoint y: 228, distance: 24.7
click at [223, 229] on input "checkbox" at bounding box center [220, 227] width 9 height 9
checkbox input "true"
click at [523, 257] on button "Submit to Cofidis" at bounding box center [534, 258] width 74 height 19
drag, startPoint x: 564, startPoint y: 25, endPoint x: 471, endPoint y: 0, distance: 96.1
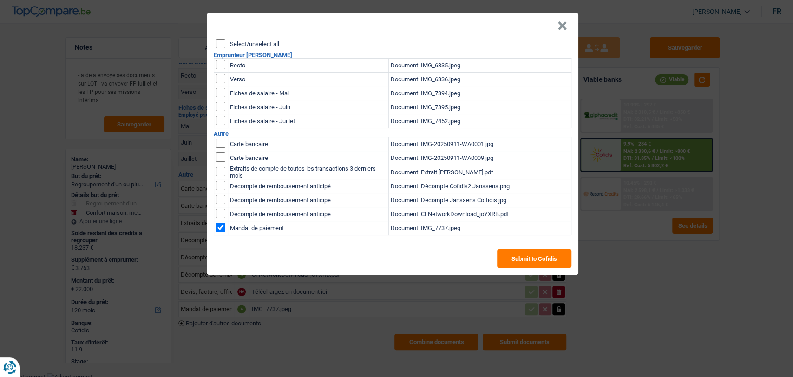
click at [563, 25] on button "×" at bounding box center [563, 25] width 10 height 9
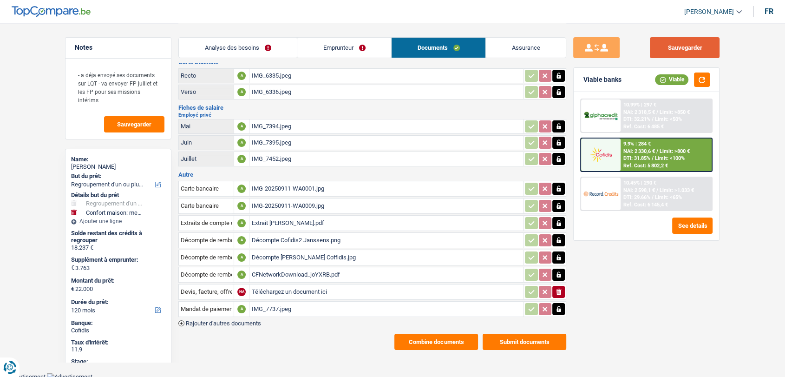
drag, startPoint x: 667, startPoint y: 48, endPoint x: 629, endPoint y: 36, distance: 40.0
click at [667, 48] on button "Sauvegarder" at bounding box center [685, 47] width 70 height 21
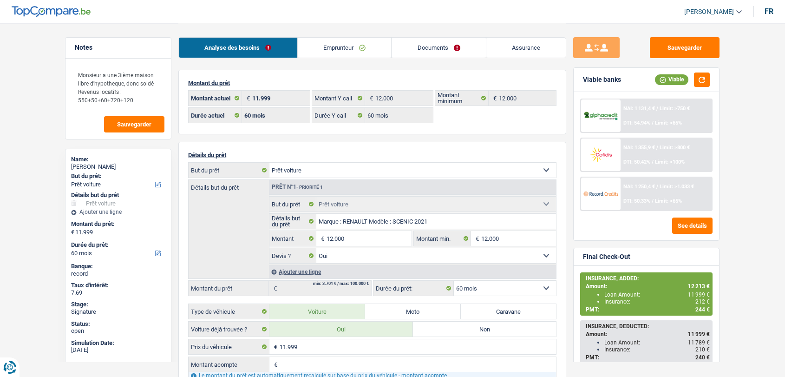
select select "car"
select select "60"
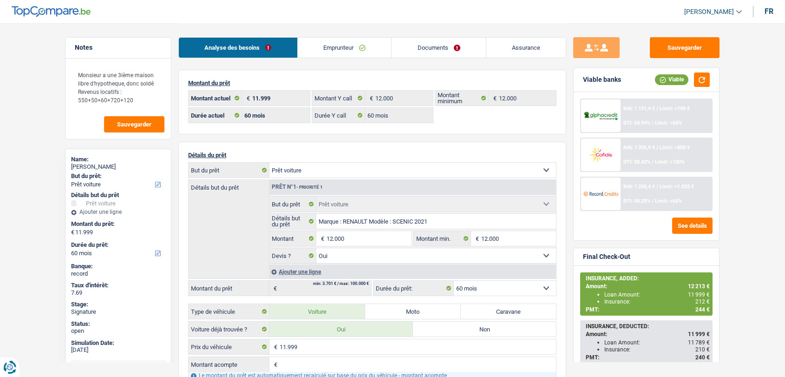
select select "car"
select select "yes"
select select "60"
click at [439, 46] on link "Documents" at bounding box center [439, 48] width 94 height 20
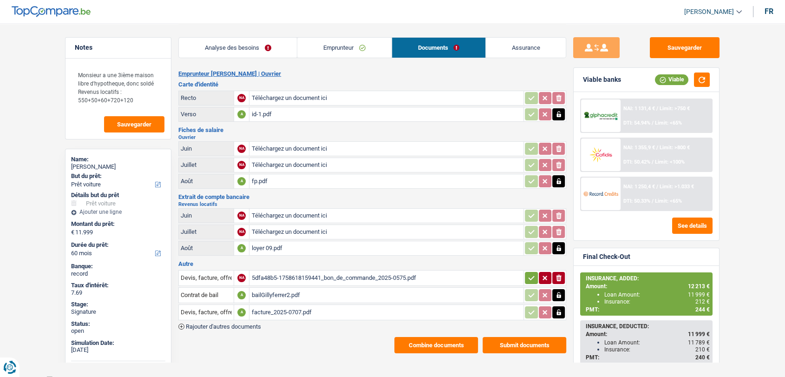
click at [254, 323] on span "Rajouter d'autres documents" at bounding box center [223, 326] width 75 height 6
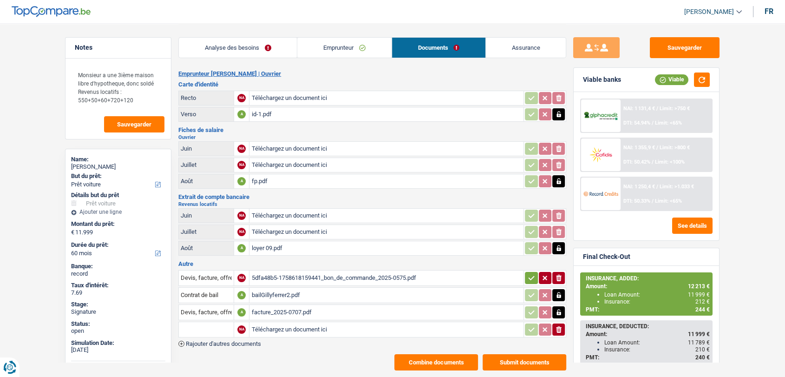
click at [250, 341] on span "Rajouter d'autres documents" at bounding box center [223, 344] width 75 height 6
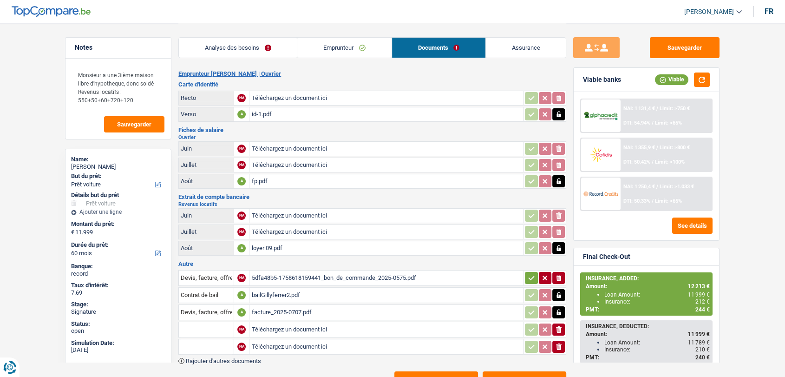
drag, startPoint x: 272, startPoint y: 326, endPoint x: 289, endPoint y: 311, distance: 23.0
click at [272, 326] on input "Téléchargez un document ici" at bounding box center [386, 329] width 270 height 14
type input "C:\fakepath\IMG-20250927-WA0033.jpg"
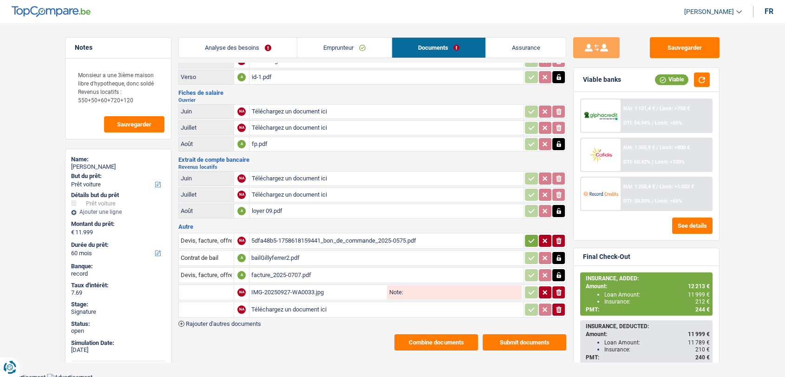
click at [296, 303] on input "Téléchargez un document ici" at bounding box center [386, 310] width 270 height 14
type input "C:\fakepath\IMG-20250927-WA0035.jpg"
click at [217, 289] on input "text" at bounding box center [206, 292] width 51 height 15
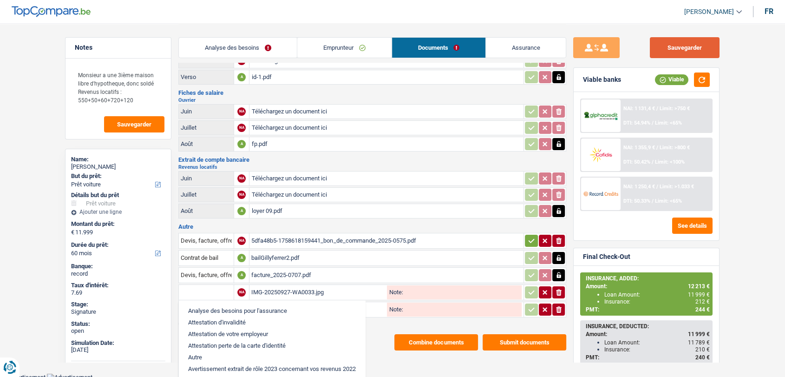
click at [675, 50] on button "Sauvegarder" at bounding box center [685, 47] width 70 height 21
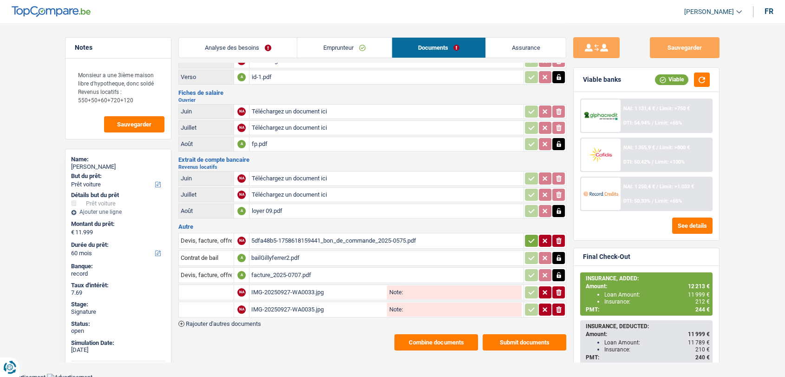
click at [437, 339] on button "Combine documents" at bounding box center [437, 342] width 84 height 16
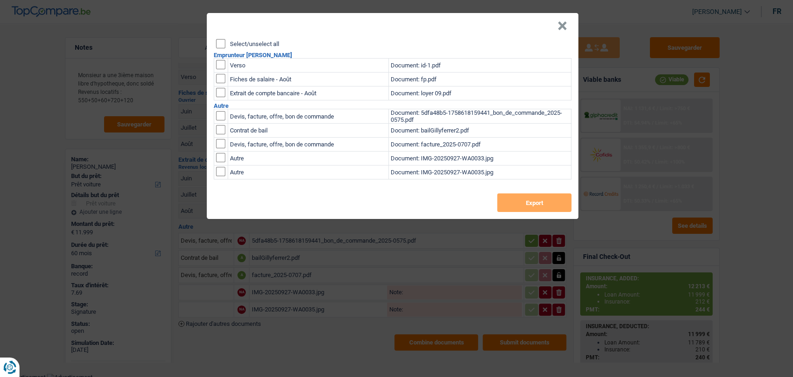
click at [223, 44] on input "Select/unselect all" at bounding box center [220, 43] width 9 height 9
checkbox input "true"
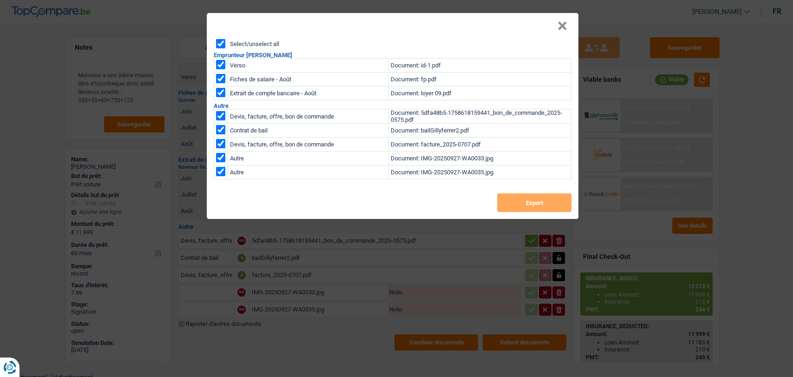
checkbox input "true"
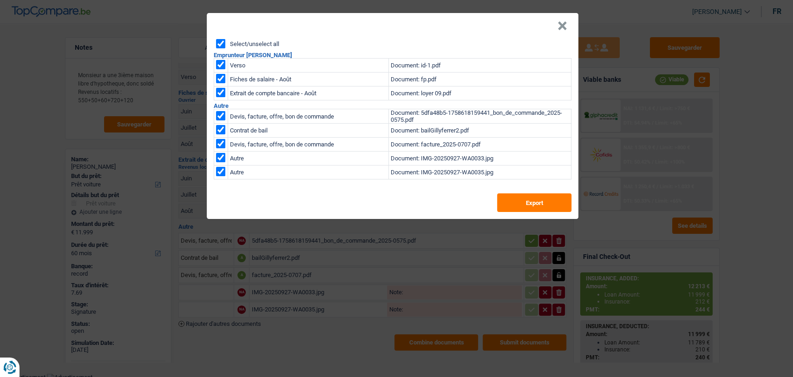
click at [223, 115] on input "checkbox" at bounding box center [220, 115] width 9 height 9
checkbox input "false"
click at [533, 207] on button "Export" at bounding box center [534, 202] width 74 height 19
drag, startPoint x: 770, startPoint y: 80, endPoint x: 544, endPoint y: 115, distance: 228.9
click at [770, 79] on div "× Select/unselect all Emprunteur Anthony Lebeau Verso Document: id-1.pdf Fiches…" at bounding box center [396, 188] width 793 height 377
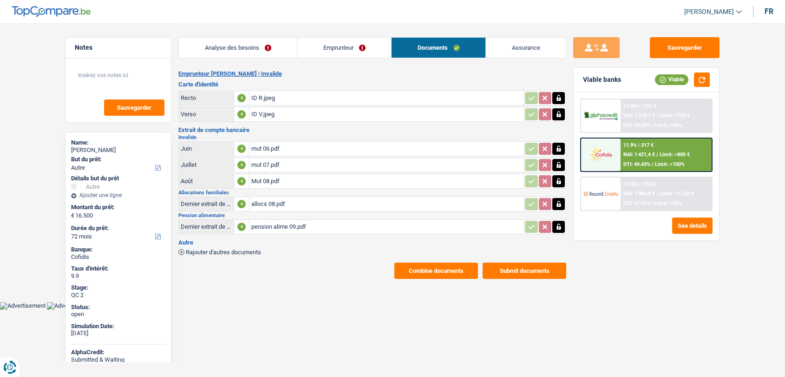
select select "other"
select select "72"
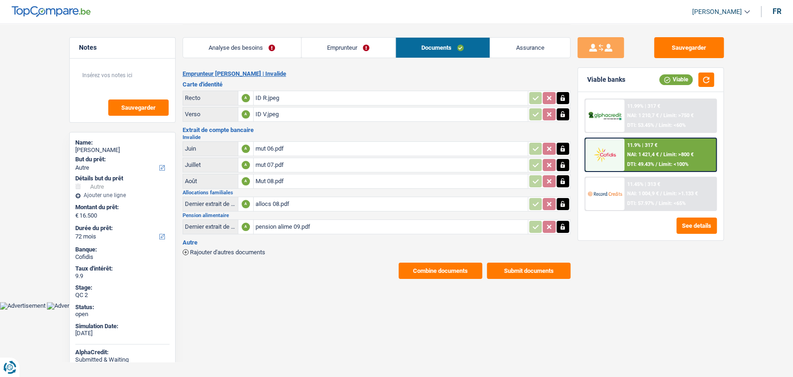
click at [271, 145] on div "mut 06.pdf" at bounding box center [391, 149] width 270 height 14
click at [271, 161] on div "mut 07.pdf" at bounding box center [391, 165] width 270 height 14
drag, startPoint x: 268, startPoint y: 179, endPoint x: 272, endPoint y: 165, distance: 15.4
click at [269, 179] on div "Mut 08.pdf" at bounding box center [391, 181] width 270 height 14
click at [297, 263] on div "Combine documents Submit documents" at bounding box center [377, 271] width 388 height 16
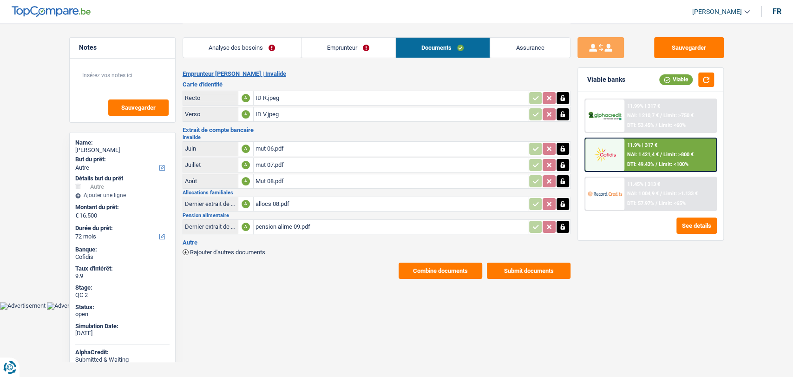
click at [283, 202] on div "allocs 08.pdf" at bounding box center [391, 204] width 270 height 14
click at [281, 225] on div "pension alime 09.pdf" at bounding box center [391, 227] width 270 height 14
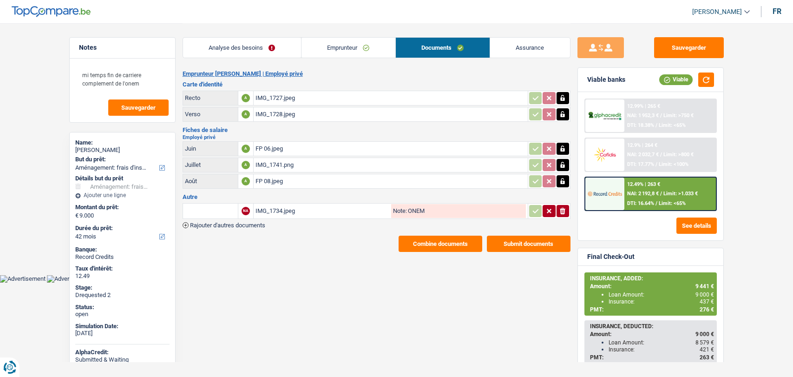
select select "movingOrInstallation"
select select "42"
click at [257, 222] on span "Rajouter d'autres documents" at bounding box center [227, 225] width 75 height 6
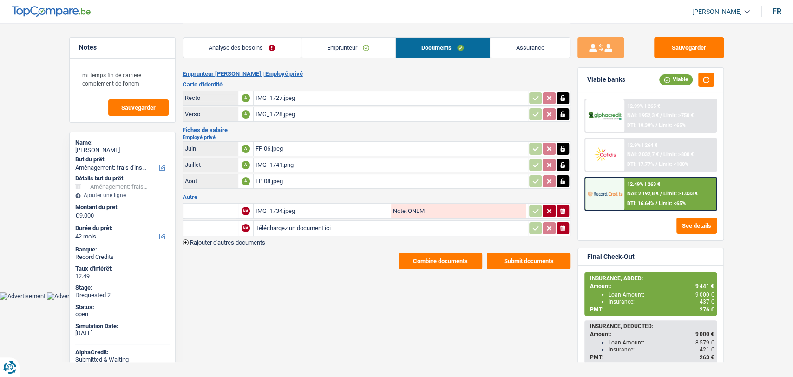
click at [272, 225] on input "Téléchargez un document ici" at bounding box center [391, 228] width 270 height 14
type input "C:\fakepath\Précompte immobilier.jpeg"
click at [195, 222] on input "text" at bounding box center [210, 228] width 51 height 15
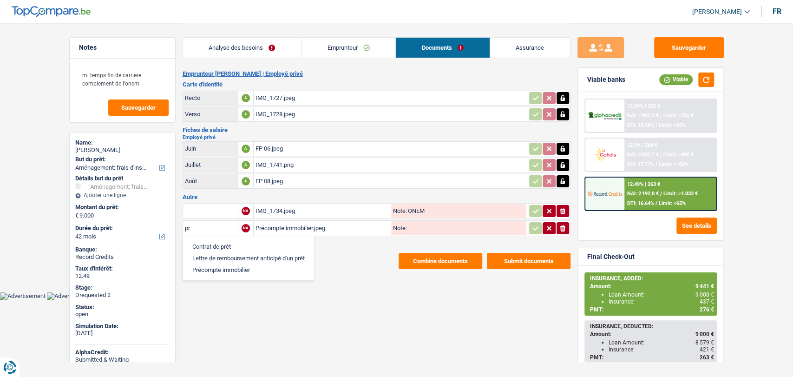
click at [207, 266] on li "Précompte immobilier" at bounding box center [249, 270] width 122 height 12
type input "Précompte immobilier"
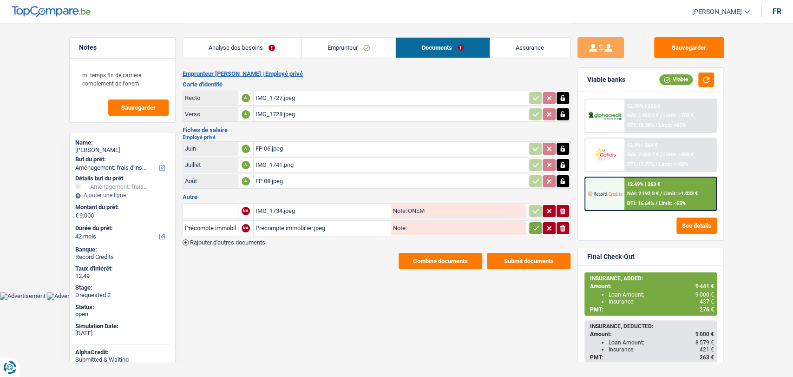
click at [532, 227] on icon "button" at bounding box center [535, 228] width 7 height 9
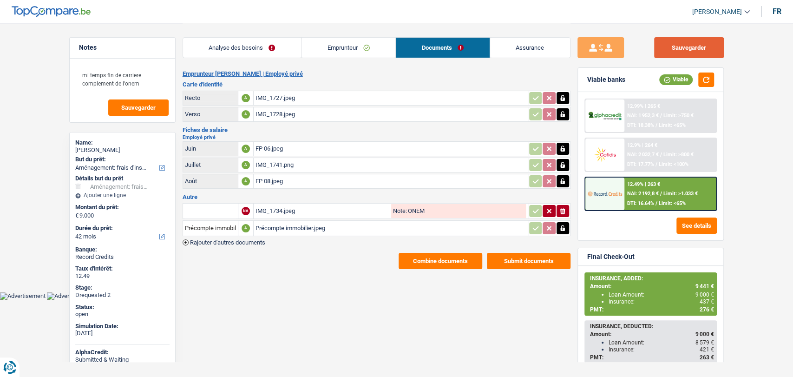
click at [680, 46] on button "Sauvegarder" at bounding box center [689, 47] width 70 height 21
drag, startPoint x: 19, startPoint y: 72, endPoint x: 202, endPoint y: 170, distance: 208.1
click at [19, 72] on main "Notes mi temps fin de carriere complement de l'onem Sauvegarder Name: [PERSON_N…" at bounding box center [396, 146] width 793 height 292
click at [532, 46] on link "Assurance" at bounding box center [530, 48] width 80 height 20
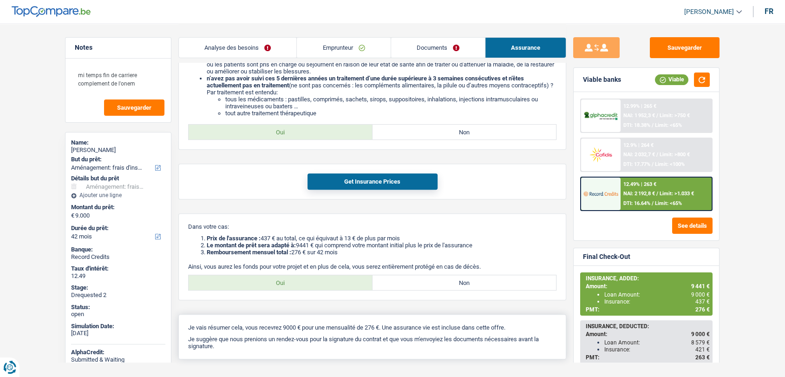
scroll to position [361, 0]
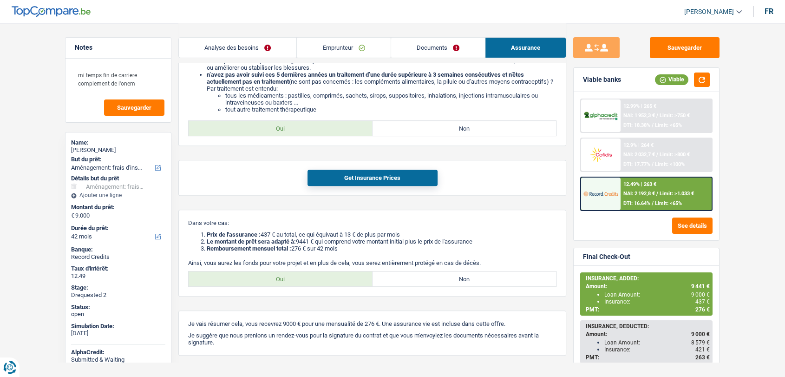
click at [434, 42] on link "Documents" at bounding box center [438, 48] width 94 height 20
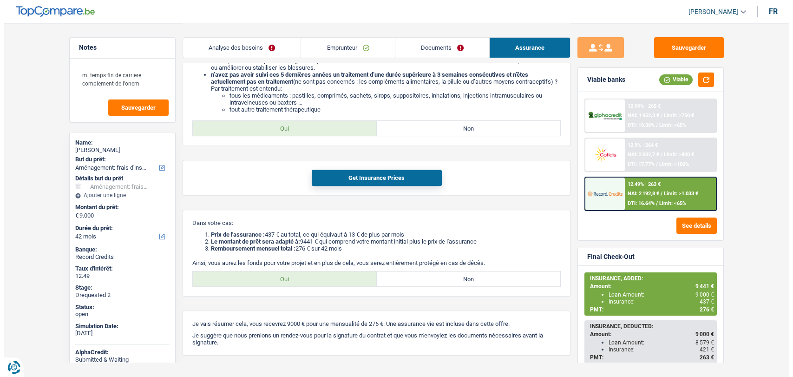
scroll to position [0, 0]
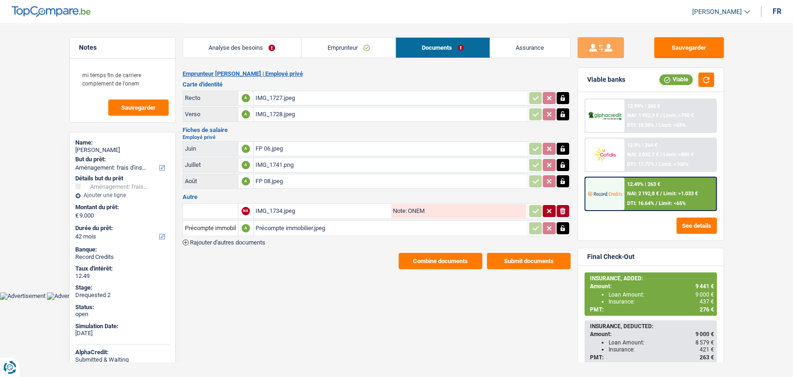
click at [248, 240] on span "Rajouter d'autres documents" at bounding box center [227, 242] width 75 height 6
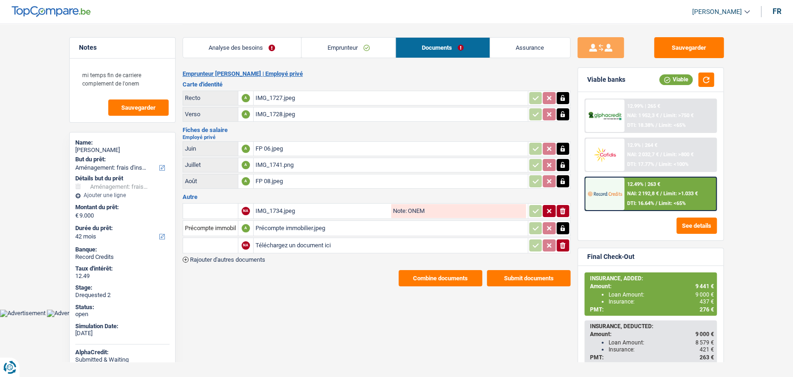
click at [561, 242] on icon "ionicons-v5-e" at bounding box center [562, 245] width 7 height 9
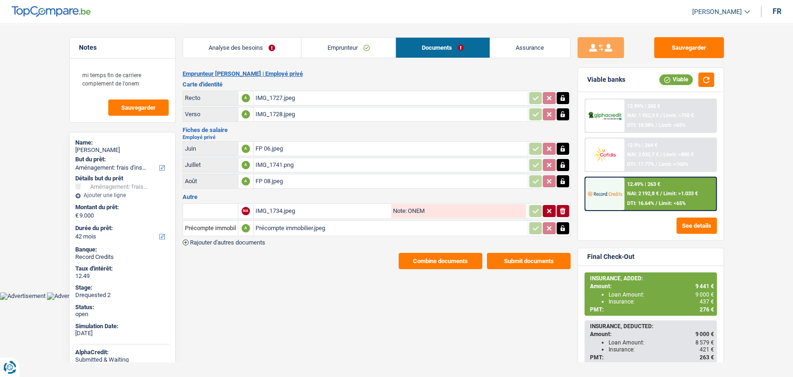
click at [409, 255] on button "Combine documents" at bounding box center [441, 261] width 84 height 16
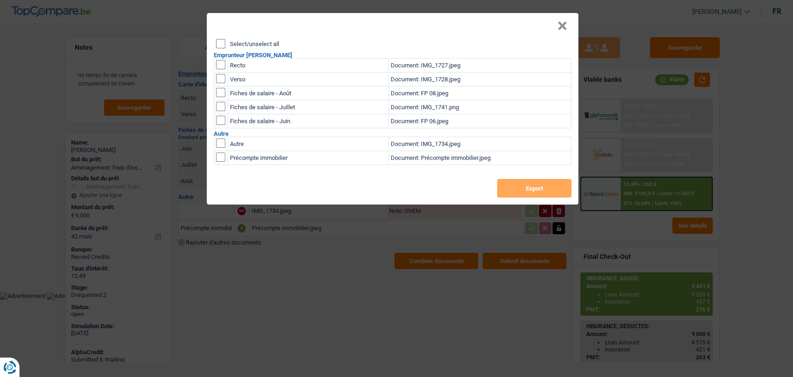
click at [220, 64] on input "checkbox" at bounding box center [220, 64] width 9 height 9
checkbox input "true"
click at [221, 78] on input "checkbox" at bounding box center [220, 78] width 9 height 9
checkbox input "true"
click at [529, 190] on button "Export" at bounding box center [534, 188] width 74 height 19
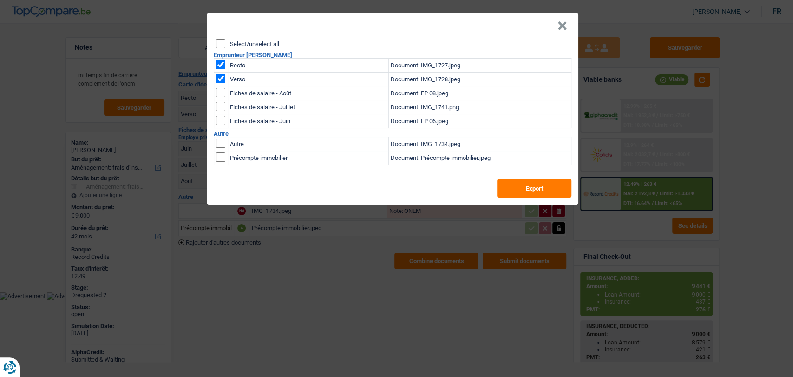
drag, startPoint x: 563, startPoint y: 27, endPoint x: 437, endPoint y: 26, distance: 125.9
click at [562, 27] on button "×" at bounding box center [563, 25] width 10 height 9
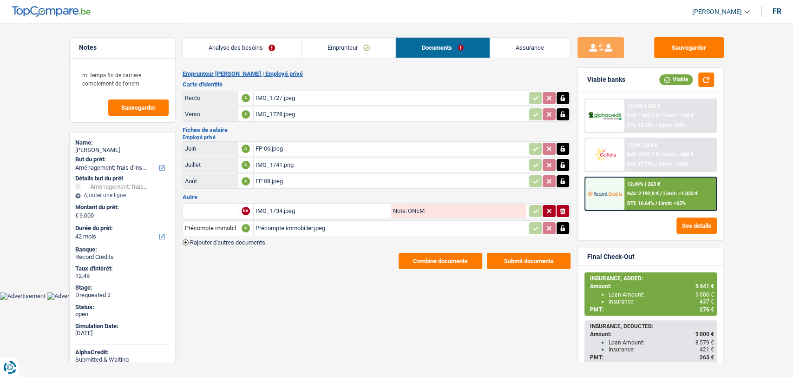
click at [355, 49] on link "Emprunteur" at bounding box center [349, 48] width 94 height 20
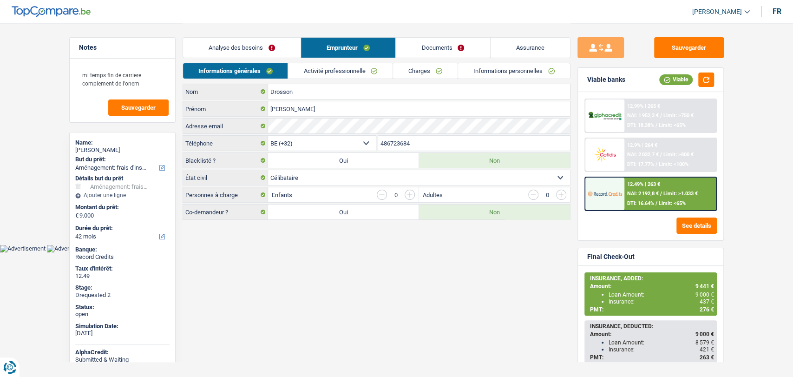
drag, startPoint x: 415, startPoint y: 141, endPoint x: 388, endPoint y: 140, distance: 27.0
click at [379, 143] on input "486723684" at bounding box center [474, 143] width 192 height 15
click at [701, 51] on button "Sauvegarder" at bounding box center [689, 47] width 70 height 21
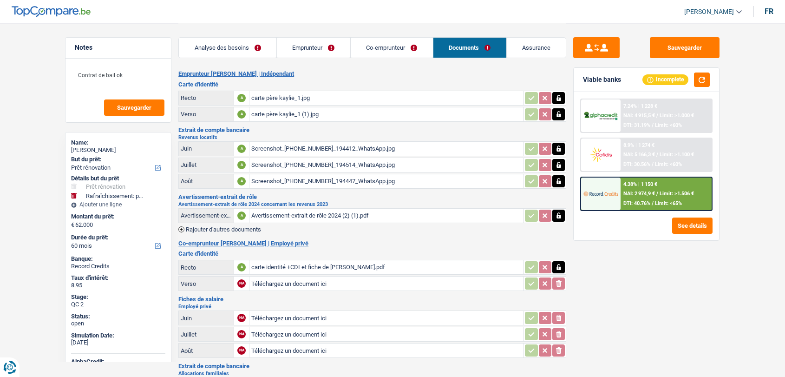
select select "renovation"
select select "houseOrGarden"
select select "60"
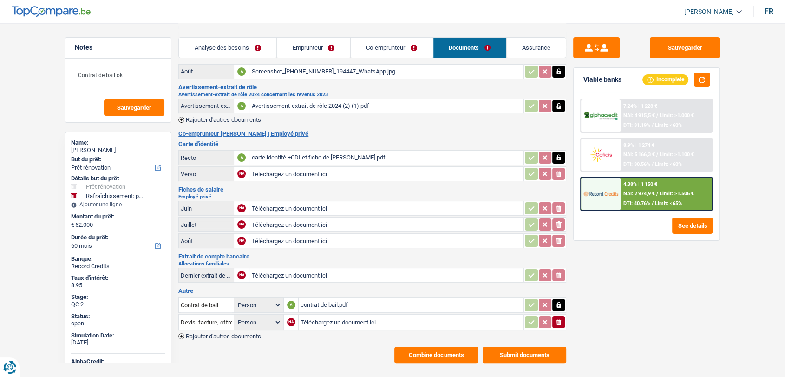
scroll to position [122, 0]
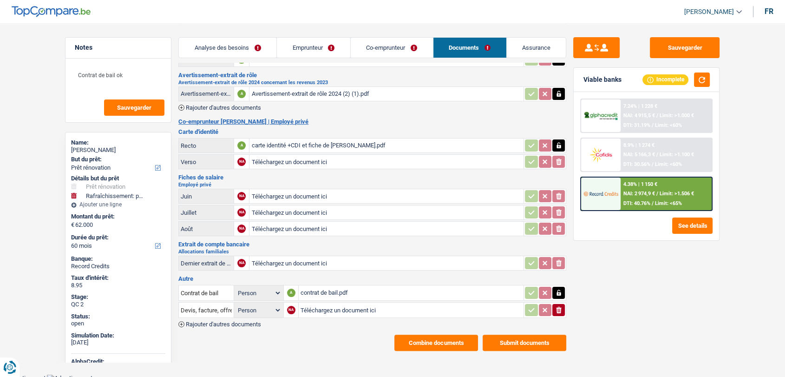
click at [320, 305] on input "Téléchargez un document ici" at bounding box center [411, 310] width 221 height 14
click at [319, 303] on input "Téléchargez un document ici" at bounding box center [411, 310] width 221 height 14
type input "C:\fakepath\Devis-1758577971517.pdf"
click at [683, 51] on button "Sauvegarder" at bounding box center [685, 47] width 70 height 21
click at [663, 50] on button "Sauvegarder" at bounding box center [685, 47] width 70 height 21
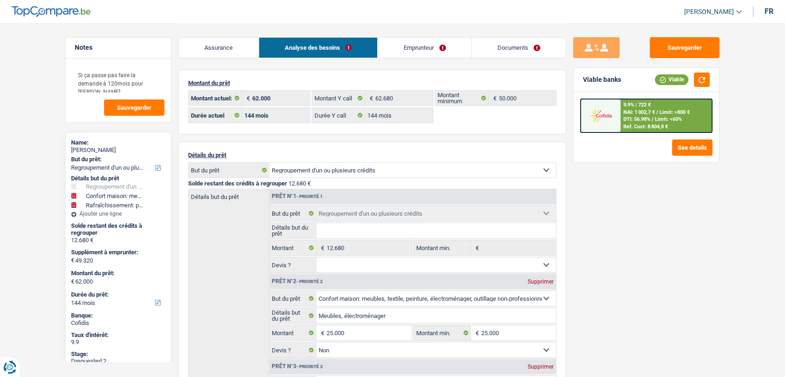
select select "refinancing"
select select "household"
select select "houseOrGarden"
select select "144"
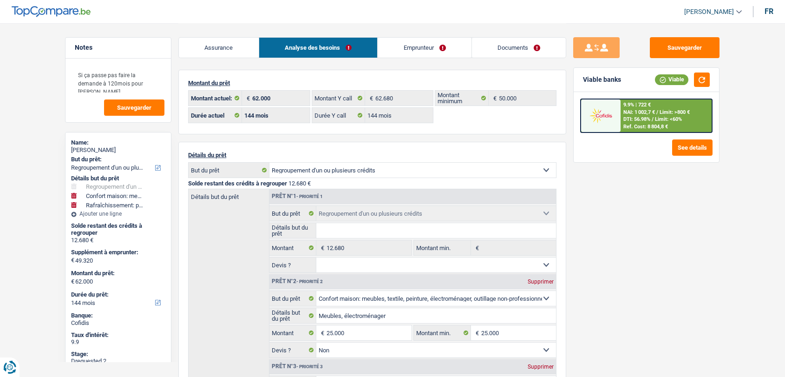
select select "144"
select select "refinancing"
select select "household"
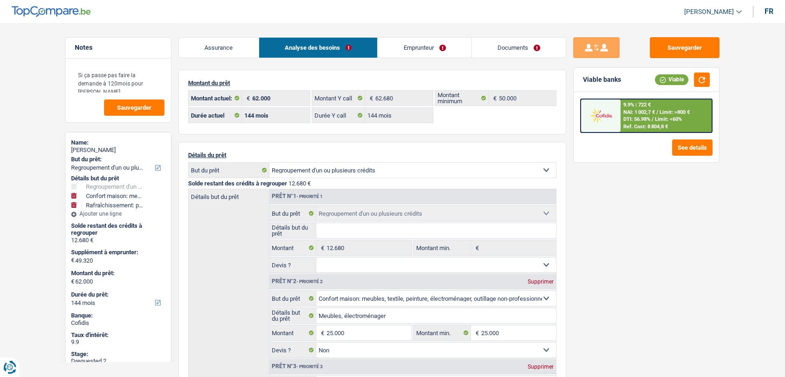
select select "false"
select select "houseOrGarden"
select select "false"
select select "144"
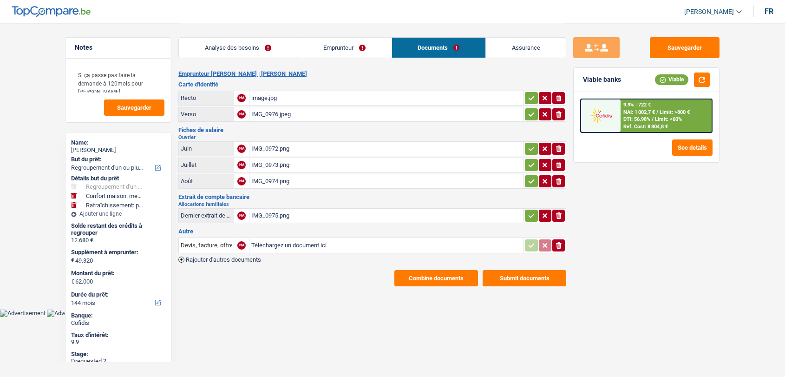
select select "refinancing"
select select "household"
select select "houseOrGarden"
select select "144"
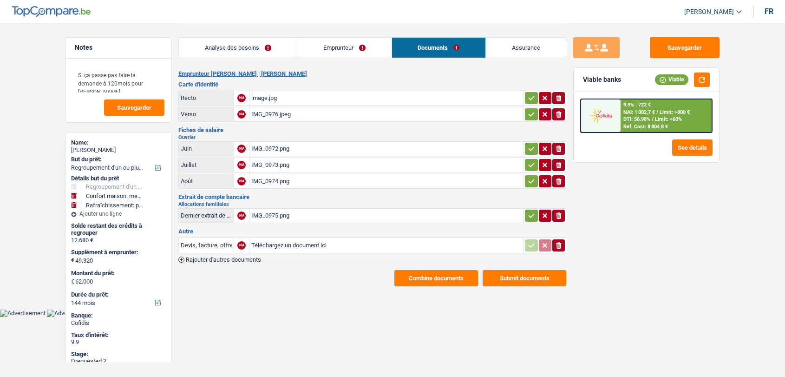
select select "ownerWithMortgage"
select select "BE"
select select "mortgage"
select select "360"
select select "carLoan"
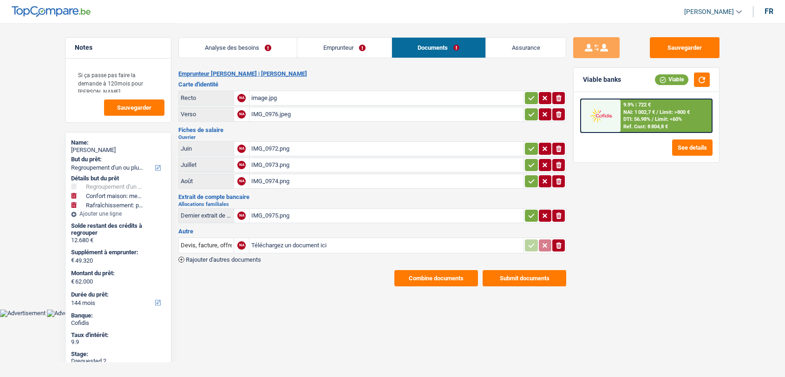
select select "84"
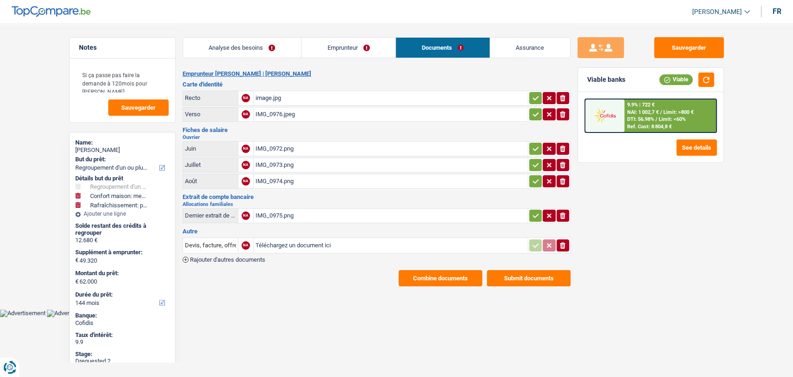
click at [339, 42] on link "Emprunteur" at bounding box center [349, 48] width 94 height 20
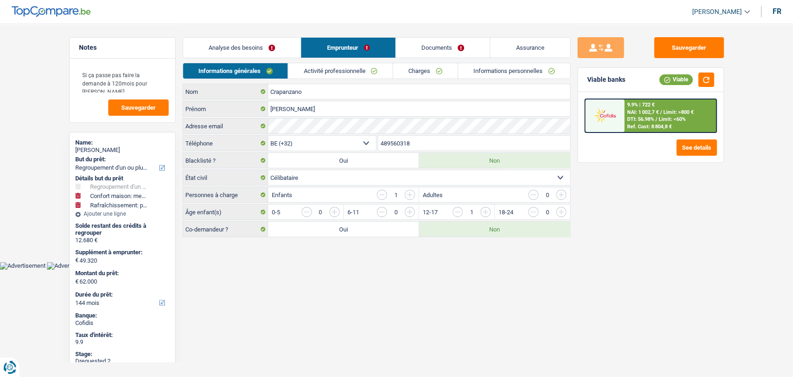
click at [415, 69] on link "Charges" at bounding box center [425, 70] width 65 height 15
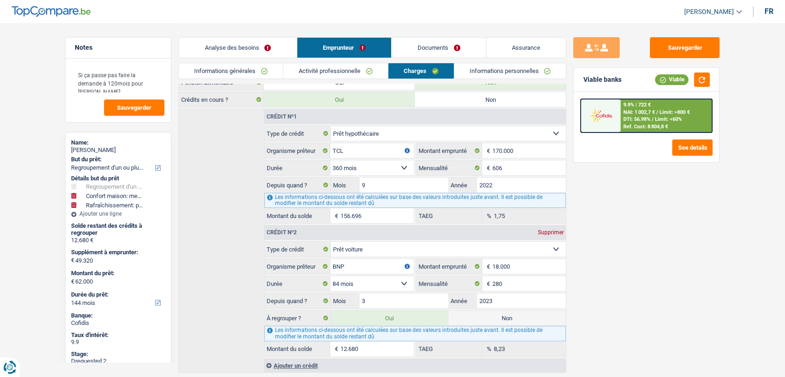
scroll to position [138, 0]
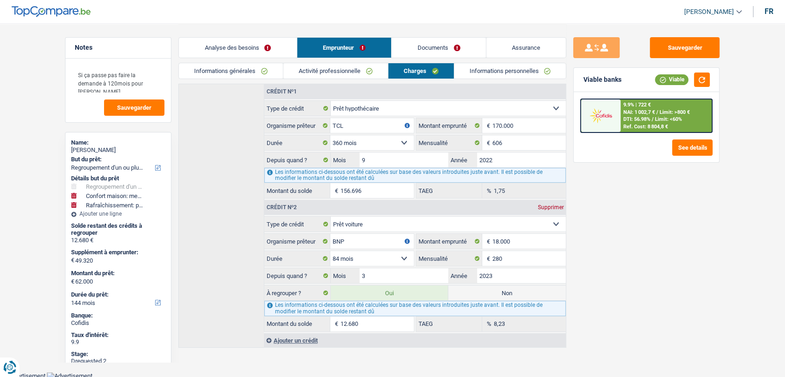
click at [428, 46] on link "Documents" at bounding box center [439, 48] width 94 height 20
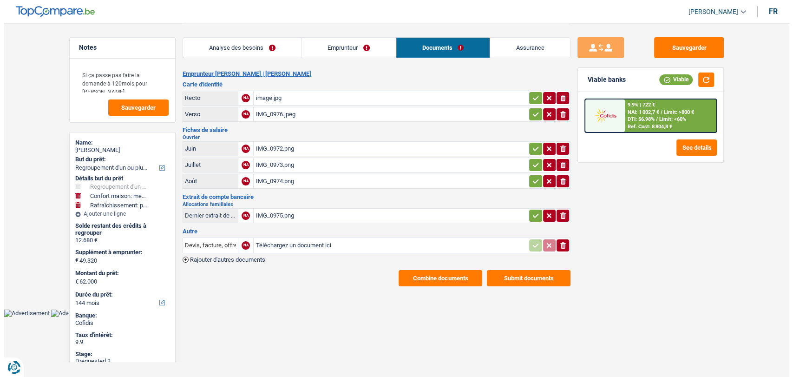
scroll to position [0, 0]
click at [296, 241] on input "Téléchargez un document ici" at bounding box center [391, 245] width 270 height 14
type input "C:\fakepath\Décompte voiture .PDF"
click at [196, 245] on input "Devis, facture, offre, bon de commande" at bounding box center [210, 245] width 51 height 15
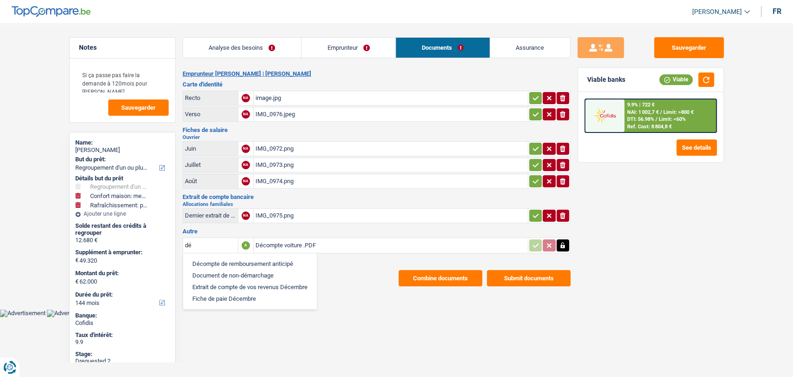
drag, startPoint x: 206, startPoint y: 259, endPoint x: 229, endPoint y: 252, distance: 23.4
click at [207, 258] on li "Décompte de remboursement anticipé" at bounding box center [250, 264] width 125 height 12
type input "Décompte de remboursement anticipé"
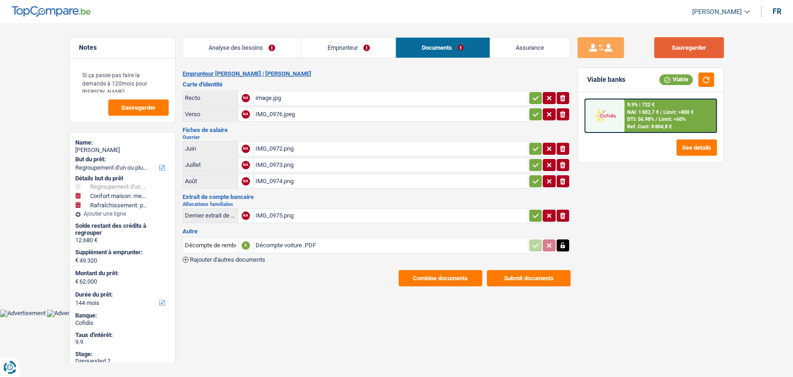
click at [678, 45] on button "Sauvegarder" at bounding box center [689, 47] width 70 height 21
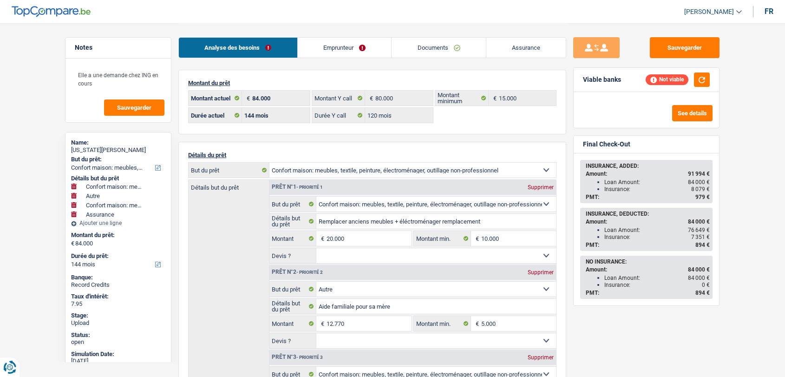
select select "household"
select select "other"
select select "household"
select select "insurance"
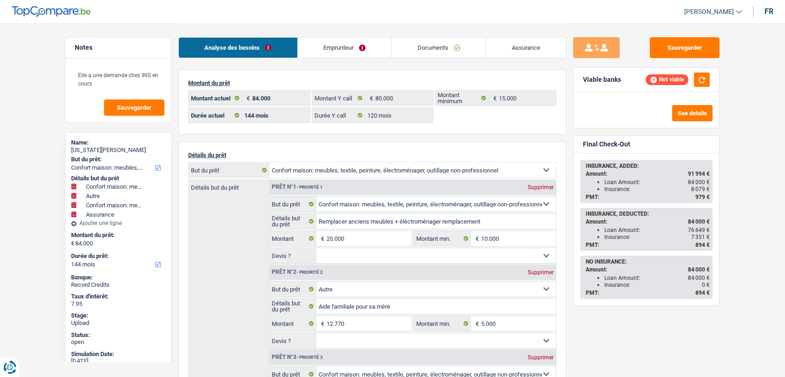
select select "144"
select select "120"
select select "household"
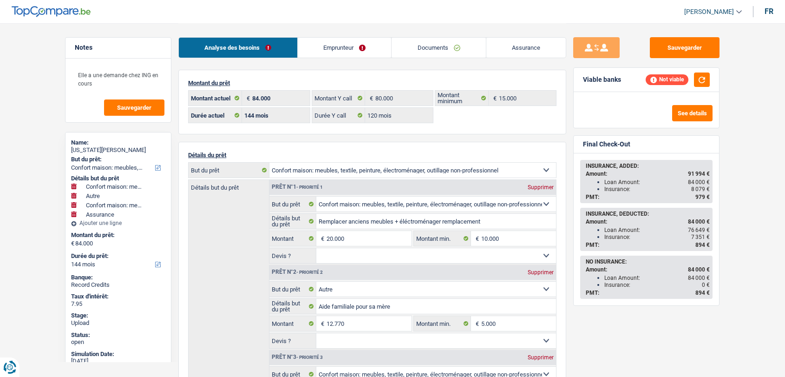
select select "other"
select select "household"
select select "insurance"
select select "144"
drag, startPoint x: 360, startPoint y: 49, endPoint x: 375, endPoint y: 56, distance: 16.4
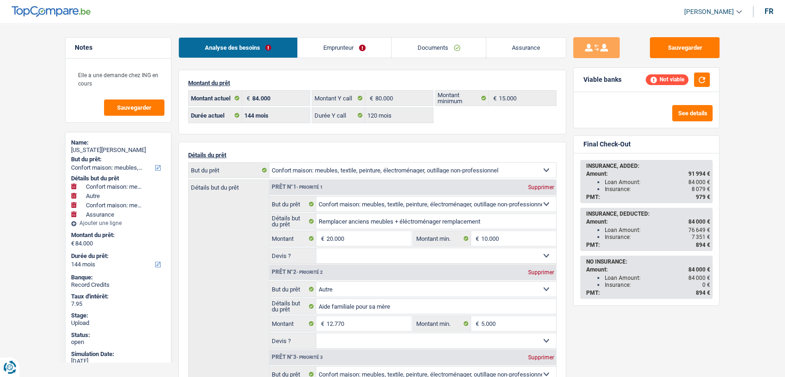
click at [360, 48] on link "Emprunteur" at bounding box center [345, 48] width 94 height 20
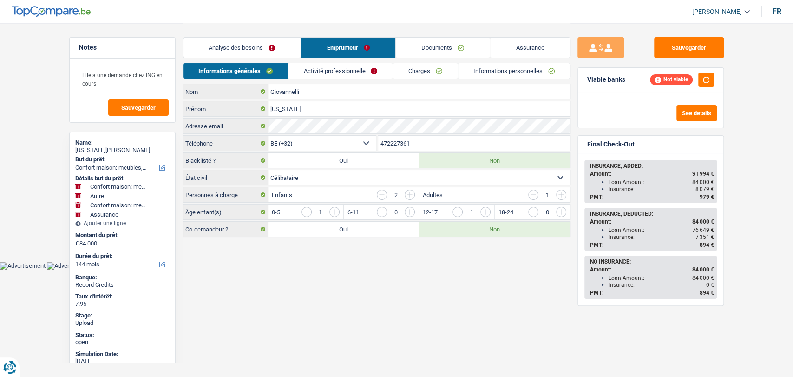
click at [428, 71] on link "Charges" at bounding box center [425, 70] width 65 height 15
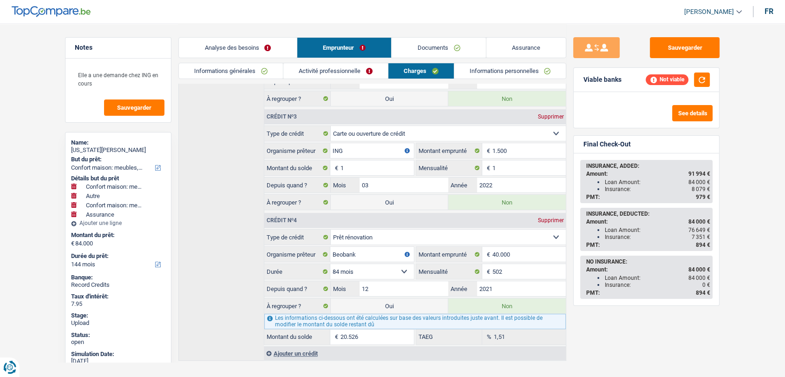
scroll to position [344, 0]
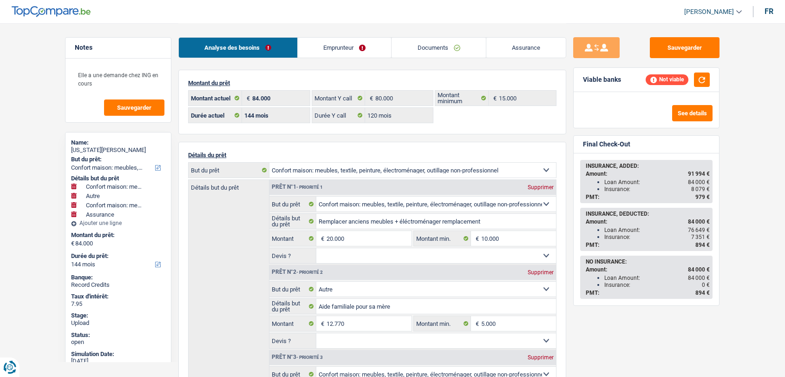
select select "household"
select select "other"
select select "household"
select select "insurance"
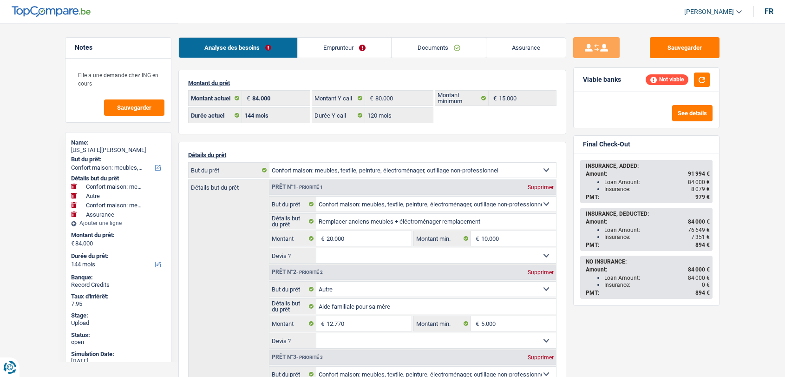
select select "144"
select select "120"
select select "household"
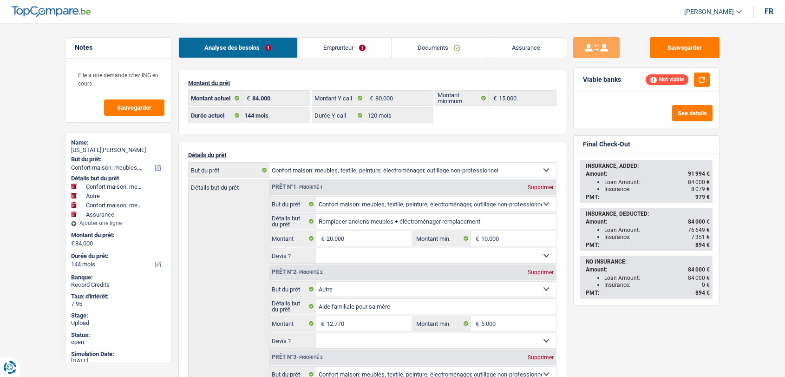
select select "other"
select select "household"
select select "insurance"
select select "144"
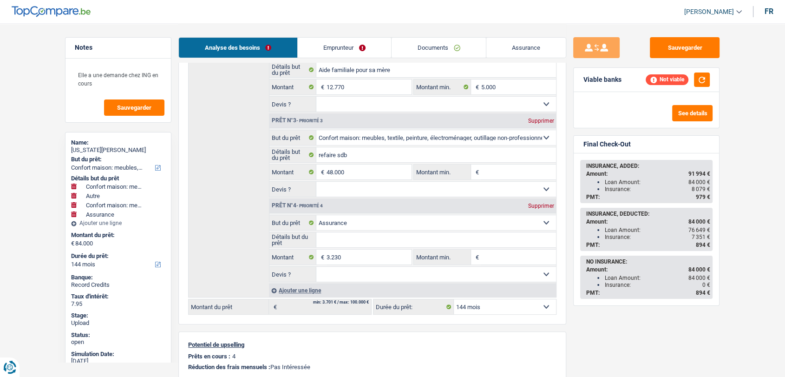
scroll to position [258, 0]
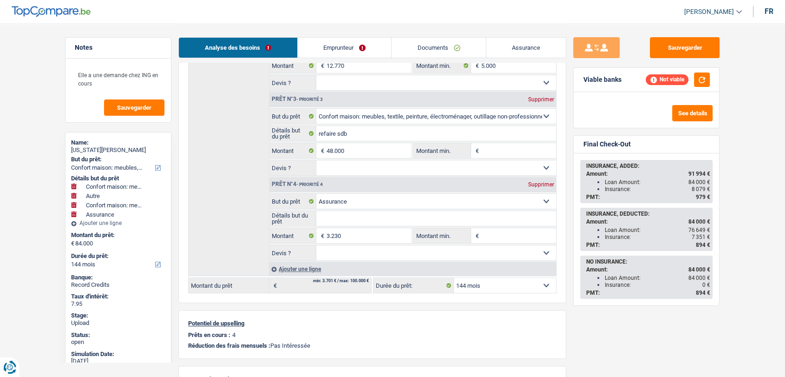
click at [331, 48] on link "Emprunteur" at bounding box center [345, 48] width 94 height 20
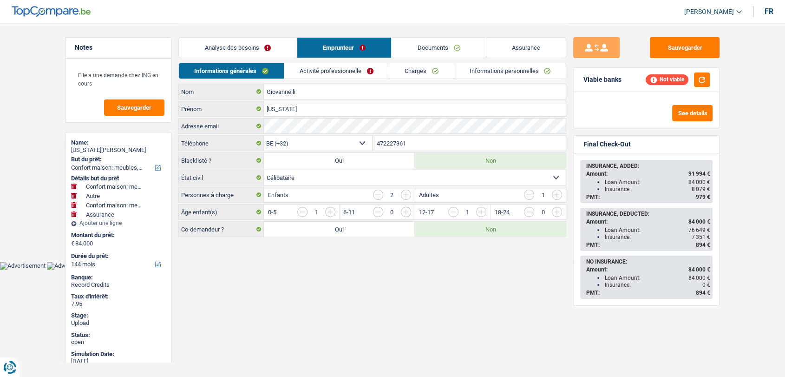
scroll to position [0, 0]
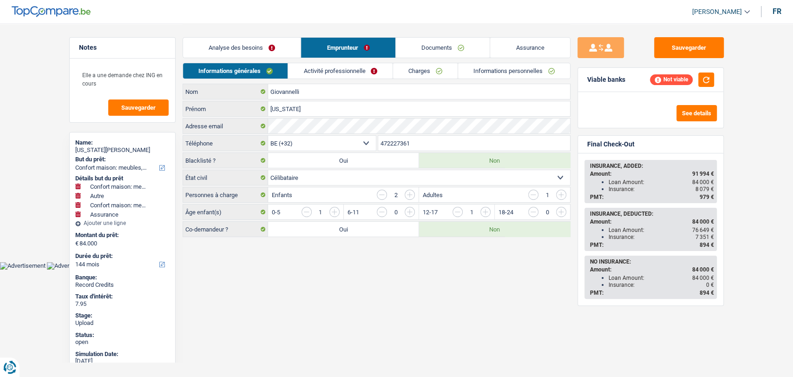
click at [328, 75] on link "Activité professionnelle" at bounding box center [340, 70] width 105 height 15
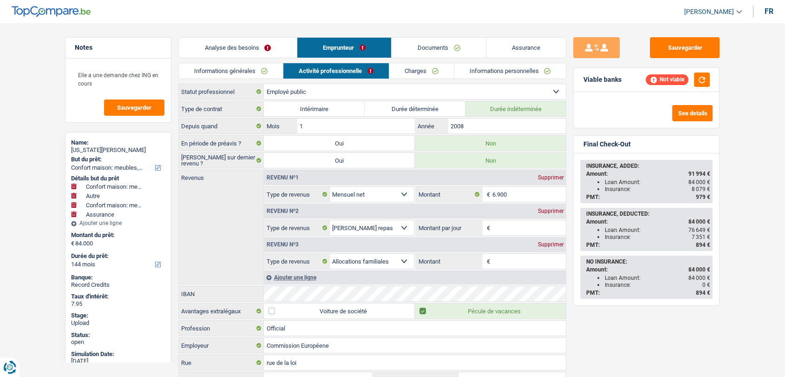
click at [237, 70] on link "Informations générales" at bounding box center [231, 70] width 104 height 15
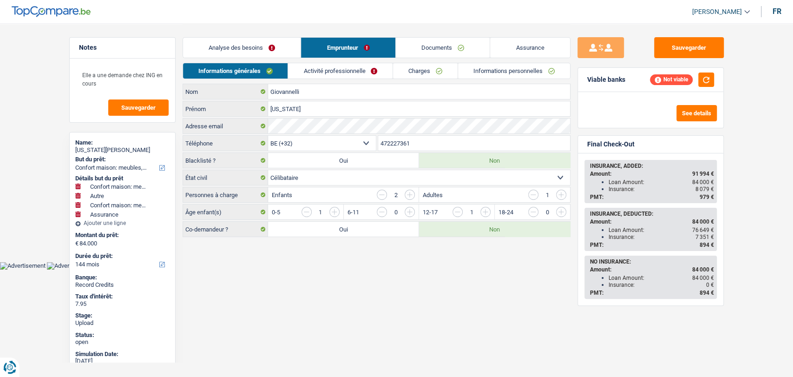
click at [423, 71] on link "Charges" at bounding box center [425, 70] width 65 height 15
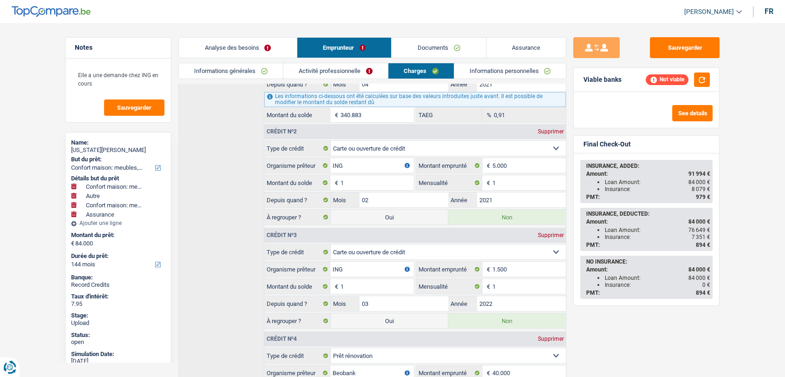
scroll to position [190, 0]
